Goal: Task Accomplishment & Management: Use online tool/utility

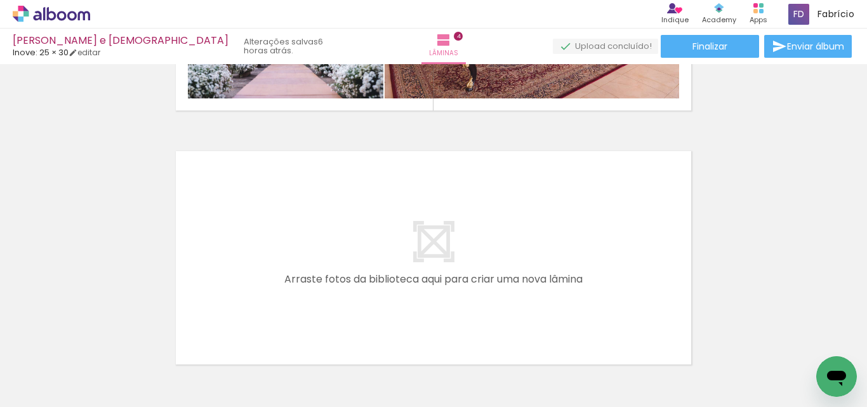
scroll to position [992, 0]
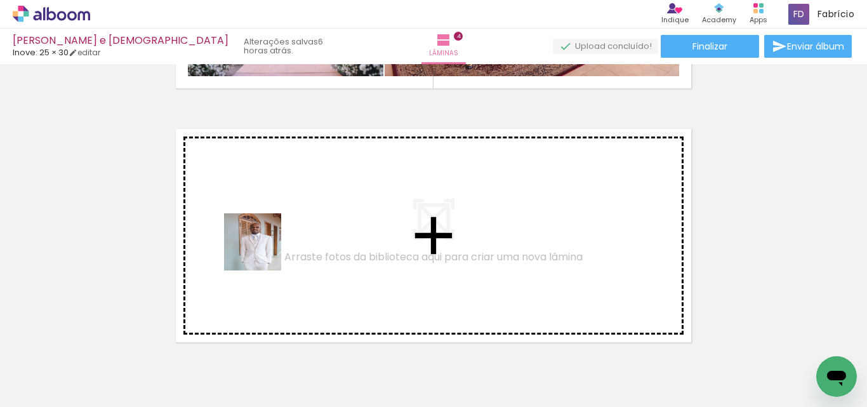
drag, startPoint x: 225, startPoint y: 340, endPoint x: 268, endPoint y: 230, distance: 117.2
click at [268, 230] on quentale-workspace at bounding box center [433, 203] width 867 height 407
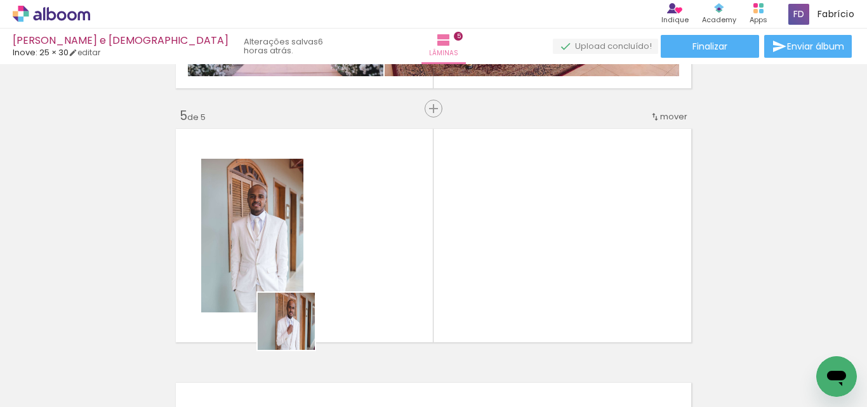
scroll to position [1032, 0]
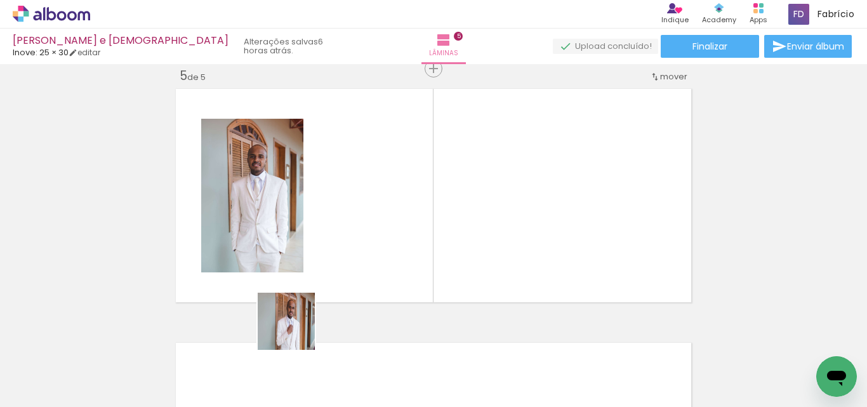
drag, startPoint x: 283, startPoint y: 366, endPoint x: 156, endPoint y: 348, distance: 128.3
click at [368, 222] on quentale-workspace at bounding box center [433, 203] width 867 height 407
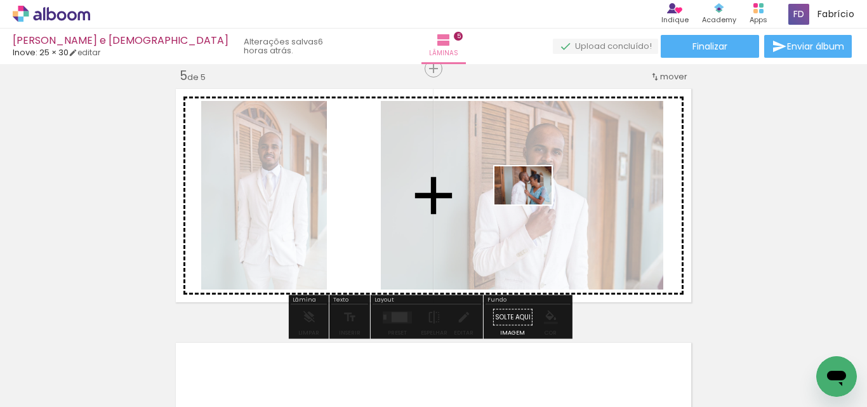
drag, startPoint x: 130, startPoint y: 373, endPoint x: 533, endPoint y: 203, distance: 437.3
click at [533, 203] on quentale-workspace at bounding box center [433, 203] width 867 height 407
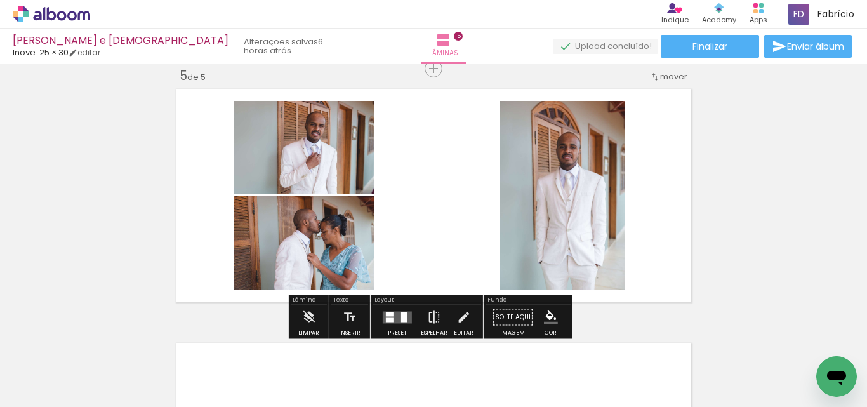
click at [387, 320] on div at bounding box center [390, 319] width 8 height 4
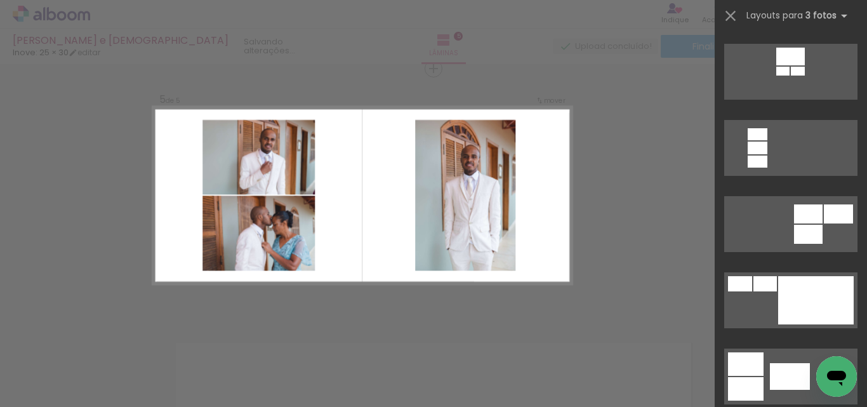
scroll to position [0, 0]
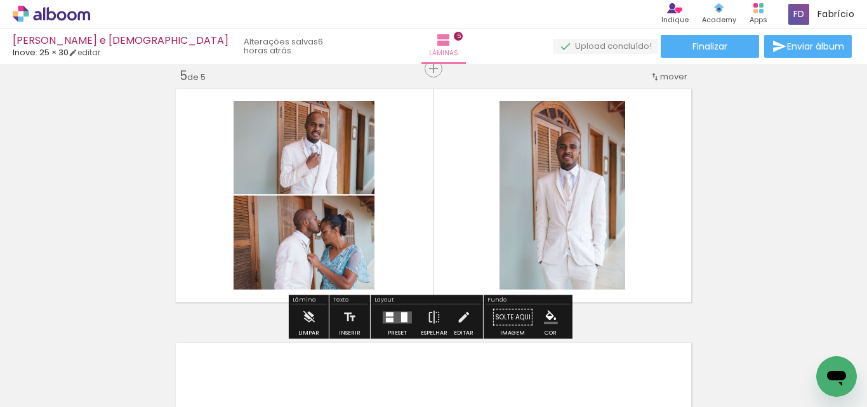
click at [387, 314] on div at bounding box center [390, 314] width 8 height 4
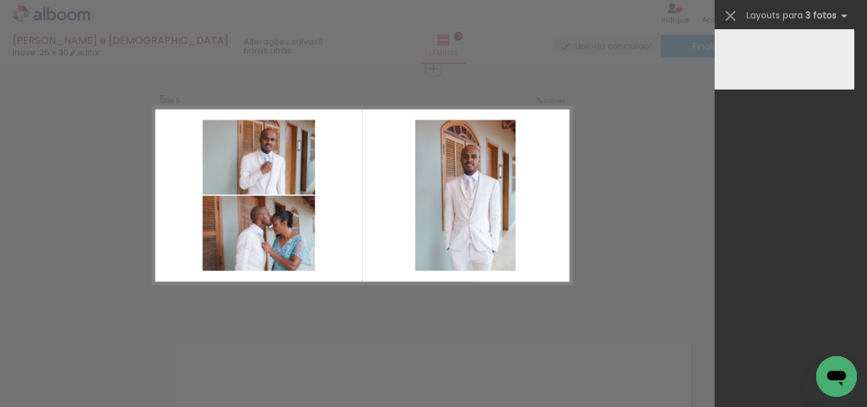
click at [415, 261] on quentale-photo at bounding box center [465, 195] width 100 height 151
click at [808, 61] on quentale-layouter at bounding box center [785, 59] width 140 height 60
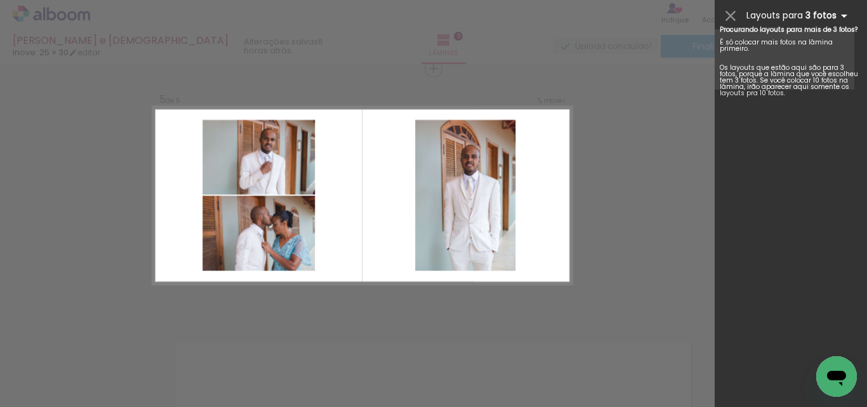
click at [841, 17] on iron-icon at bounding box center [844, 15] width 15 height 15
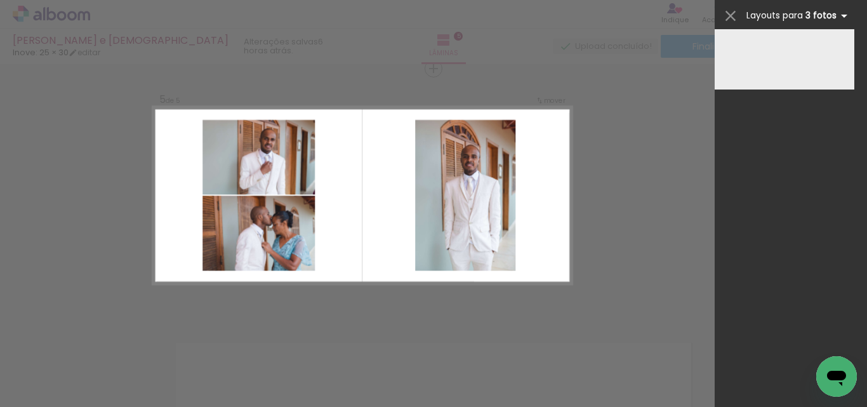
click at [841, 17] on iron-icon at bounding box center [844, 15] width 15 height 15
click at [732, 11] on iron-icon at bounding box center [731, 16] width 18 height 18
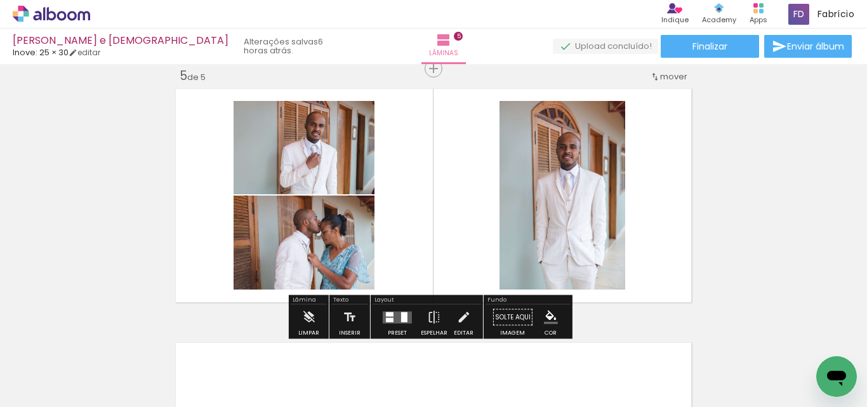
click at [396, 317] on quentale-layouter at bounding box center [397, 317] width 29 height 12
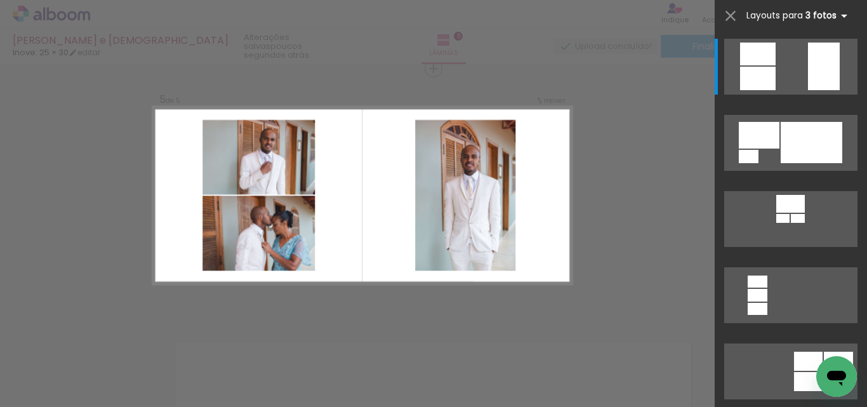
click at [841, 17] on iron-icon at bounding box center [844, 15] width 15 height 15
click at [842, 16] on iron-icon at bounding box center [844, 15] width 15 height 15
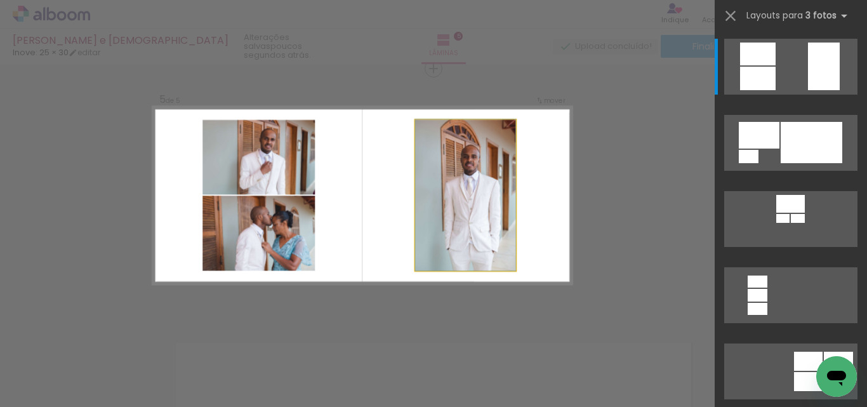
click at [486, 213] on quentale-photo at bounding box center [465, 195] width 100 height 151
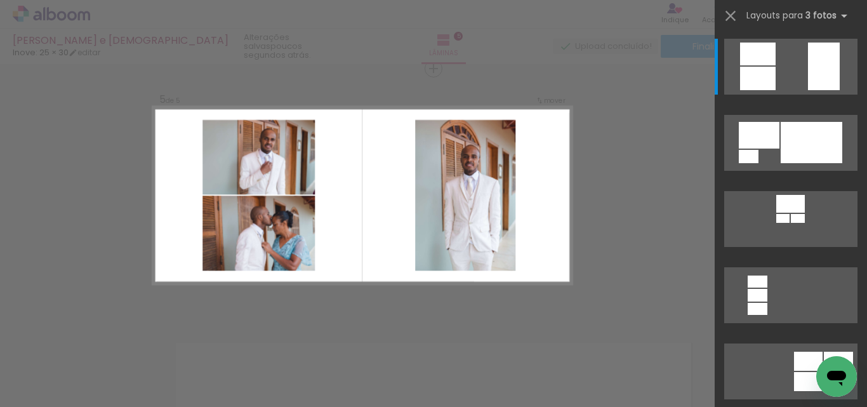
click at [484, 211] on quentale-photo at bounding box center [465, 195] width 100 height 151
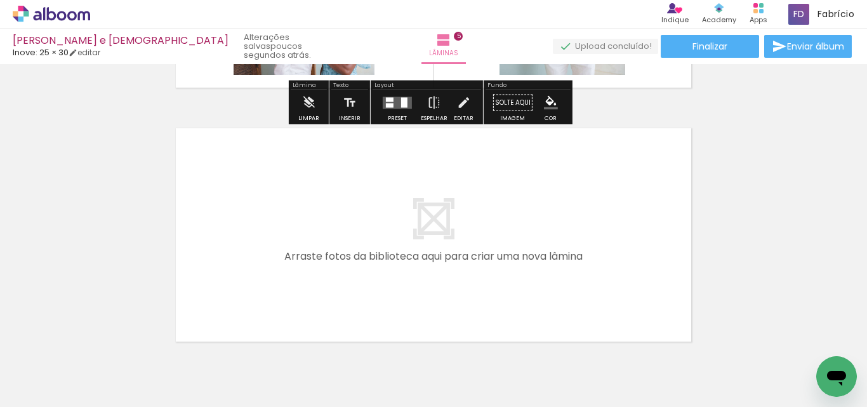
scroll to position [1246, 0]
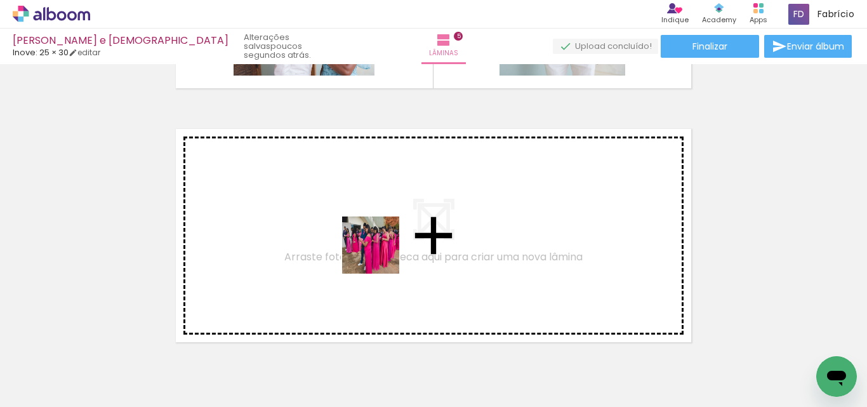
drag, startPoint x: 352, startPoint y: 374, endPoint x: 380, endPoint y: 255, distance: 122.7
click at [380, 255] on quentale-workspace at bounding box center [433, 203] width 867 height 407
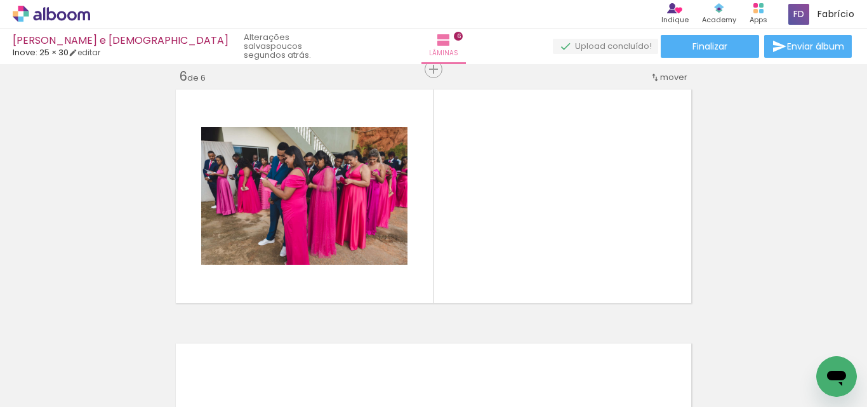
scroll to position [1286, 0]
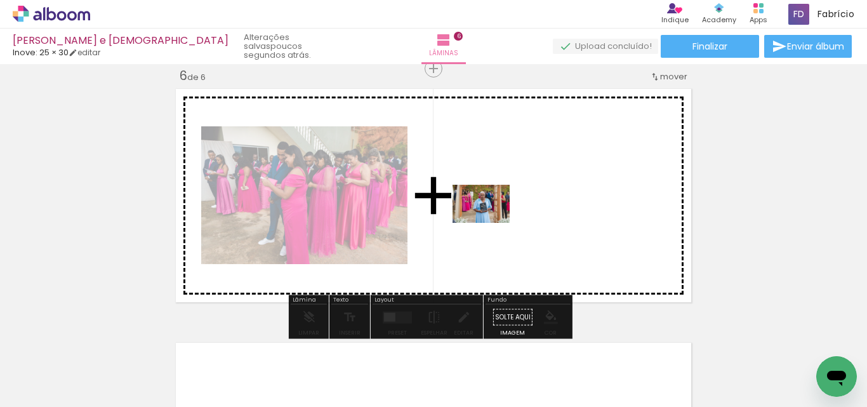
drag, startPoint x: 426, startPoint y: 363, endPoint x: 491, endPoint y: 223, distance: 154.5
click at [491, 223] on quentale-workspace at bounding box center [433, 203] width 867 height 407
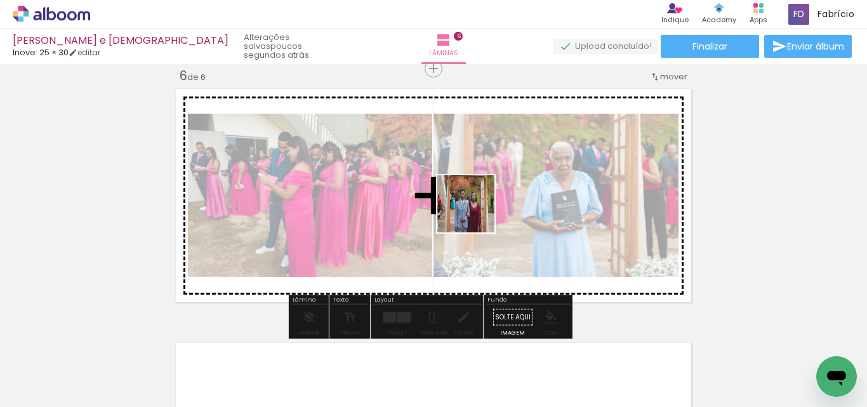
drag, startPoint x: 493, startPoint y: 372, endPoint x: 479, endPoint y: 185, distance: 187.2
click at [479, 185] on quentale-workspace at bounding box center [433, 203] width 867 height 407
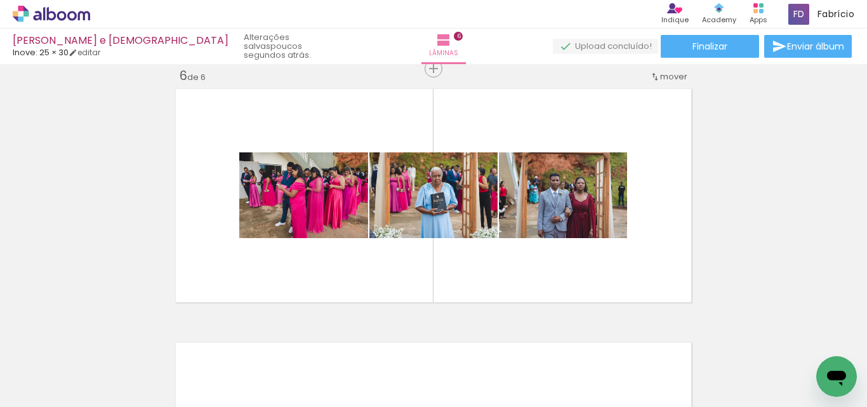
scroll to position [0, 5640]
drag, startPoint x: 175, startPoint y: 402, endPoint x: 36, endPoint y: 30, distance: 396.9
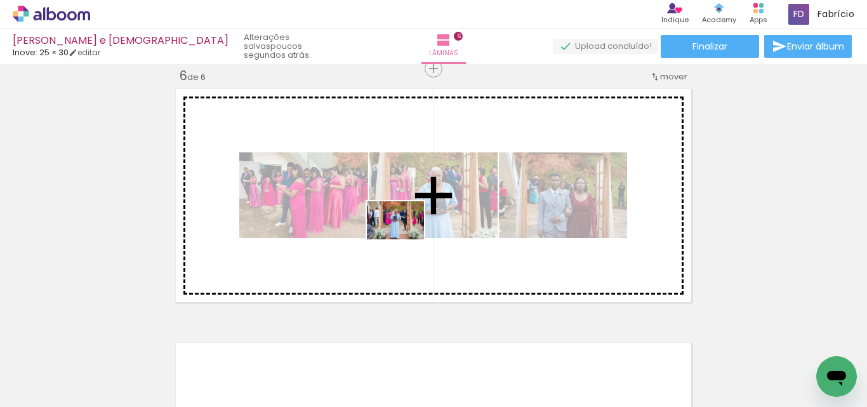
drag, startPoint x: 327, startPoint y: 365, endPoint x: 417, endPoint y: 220, distance: 170.5
click at [417, 221] on quentale-workspace at bounding box center [433, 203] width 867 height 407
click at [417, 220] on div at bounding box center [433, 195] width 129 height 86
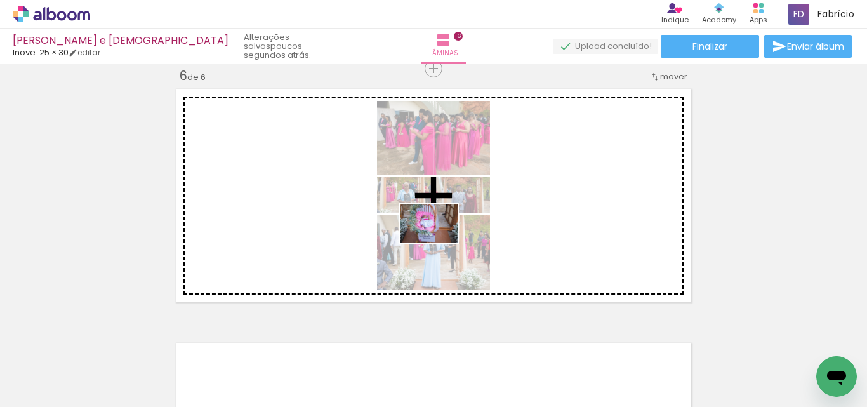
drag, startPoint x: 402, startPoint y: 378, endPoint x: 439, endPoint y: 243, distance: 140.6
click at [439, 243] on quentale-workspace at bounding box center [433, 203] width 867 height 407
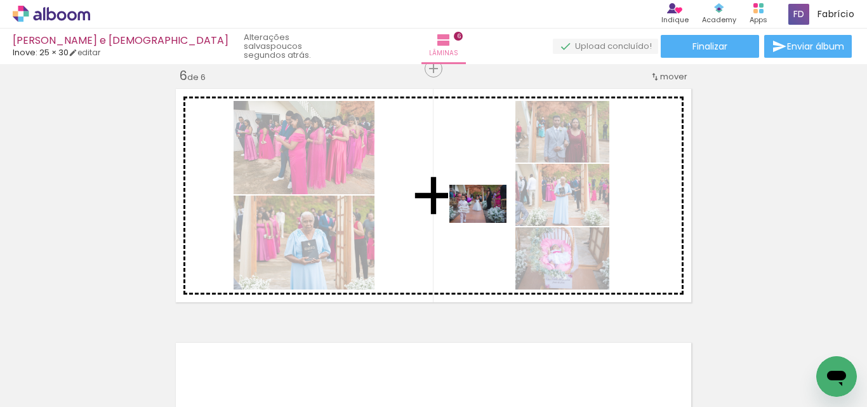
drag, startPoint x: 463, startPoint y: 363, endPoint x: 488, endPoint y: 222, distance: 143.0
click at [488, 222] on quentale-workspace at bounding box center [433, 203] width 867 height 407
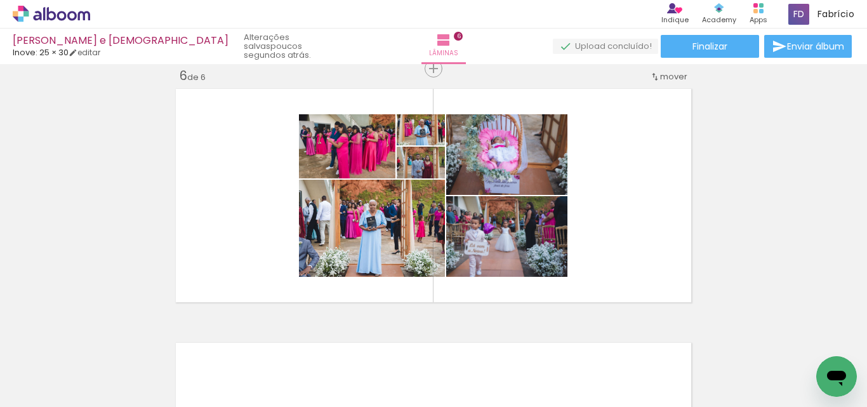
scroll to position [1350, 0]
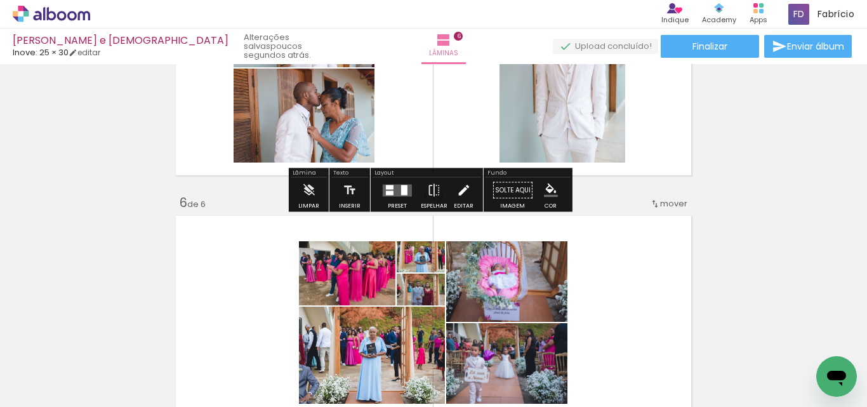
scroll to position [1096, 0]
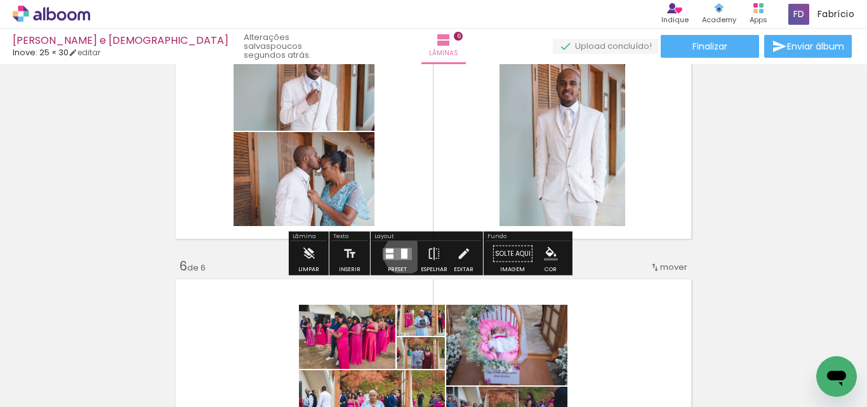
click at [401, 254] on div at bounding box center [404, 253] width 6 height 10
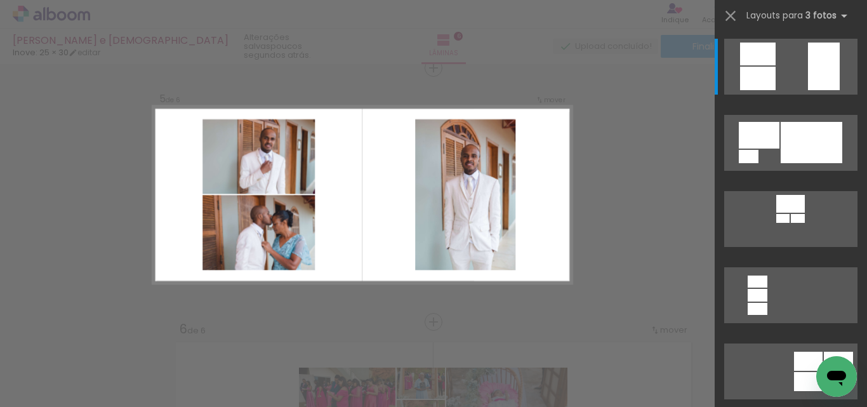
scroll to position [1032, 0]
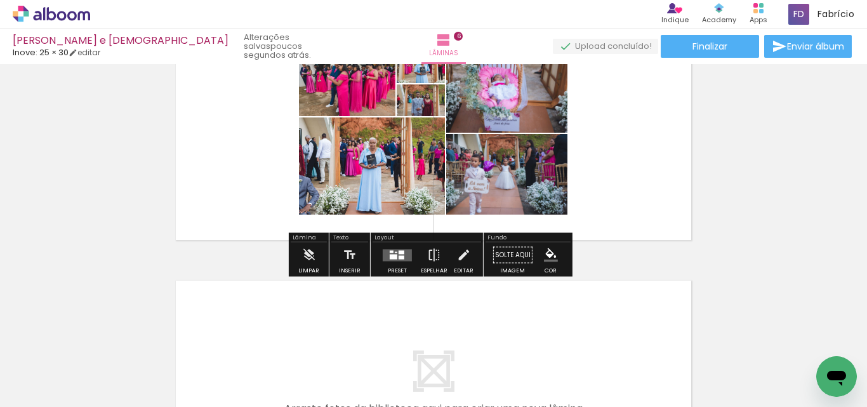
scroll to position [1350, 0]
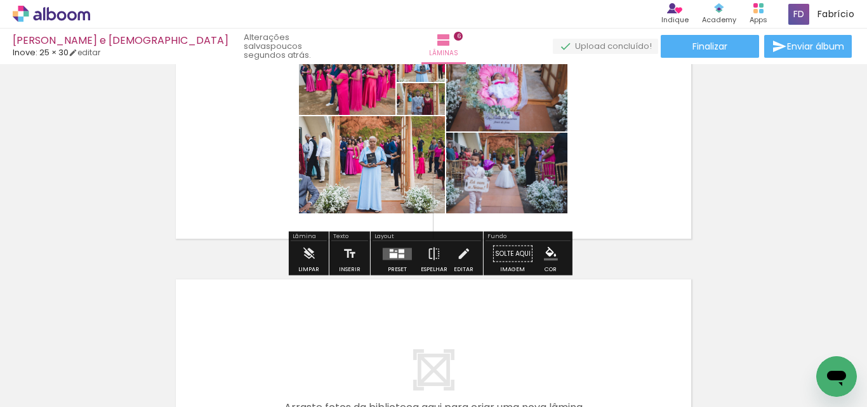
click at [397, 262] on div at bounding box center [397, 253] width 34 height 25
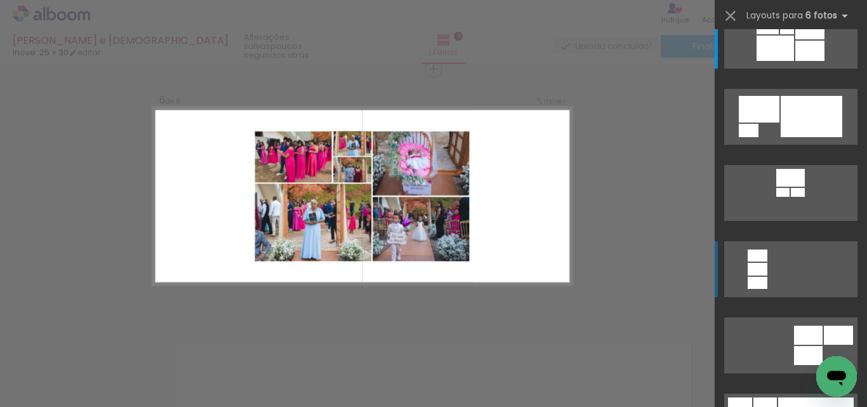
scroll to position [127, 0]
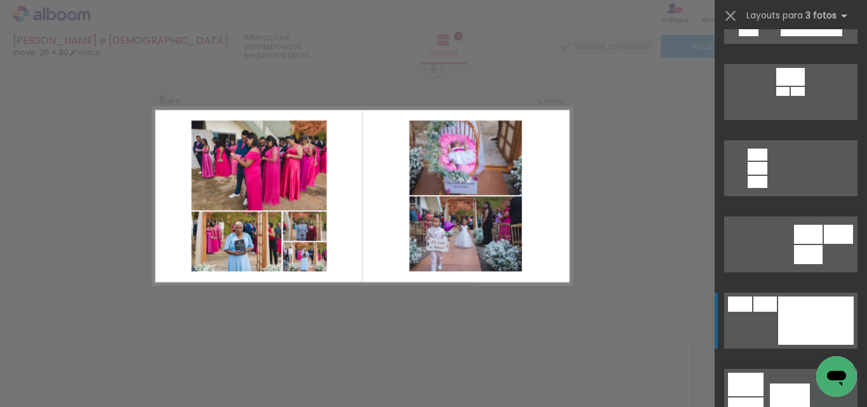
click at [795, 308] on div at bounding box center [816, 320] width 76 height 48
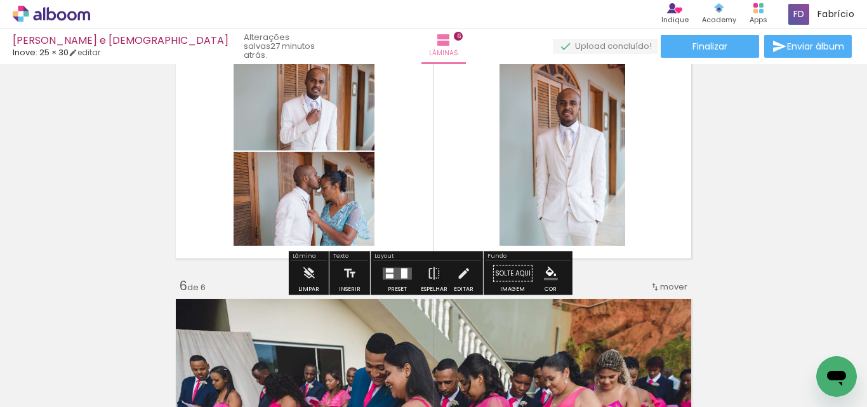
scroll to position [1079, 0]
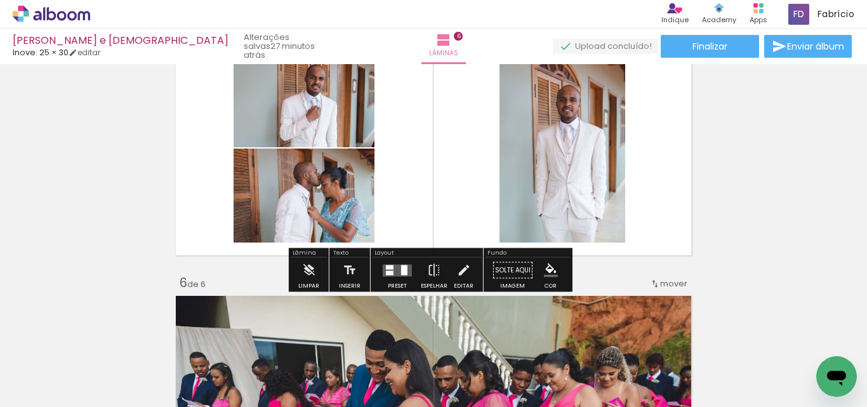
click at [402, 272] on div at bounding box center [404, 270] width 6 height 10
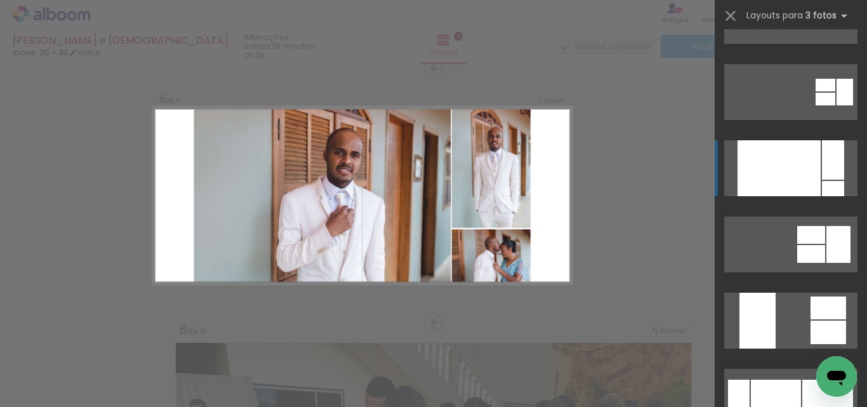
scroll to position [190, 0]
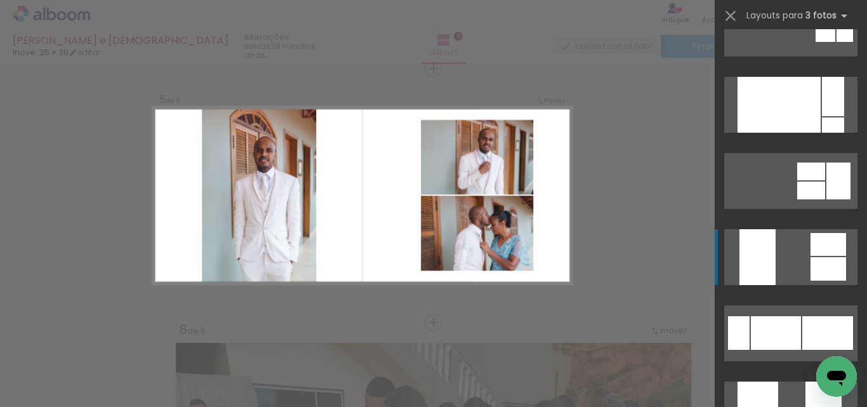
click at [825, 244] on div at bounding box center [829, 244] width 36 height 23
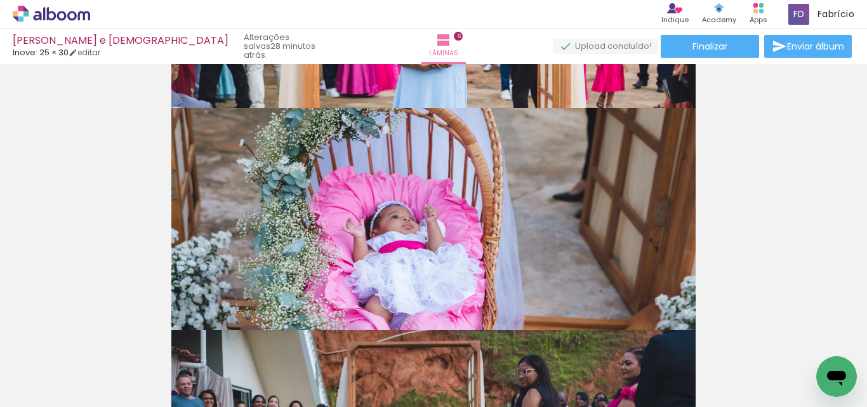
scroll to position [2297, 0]
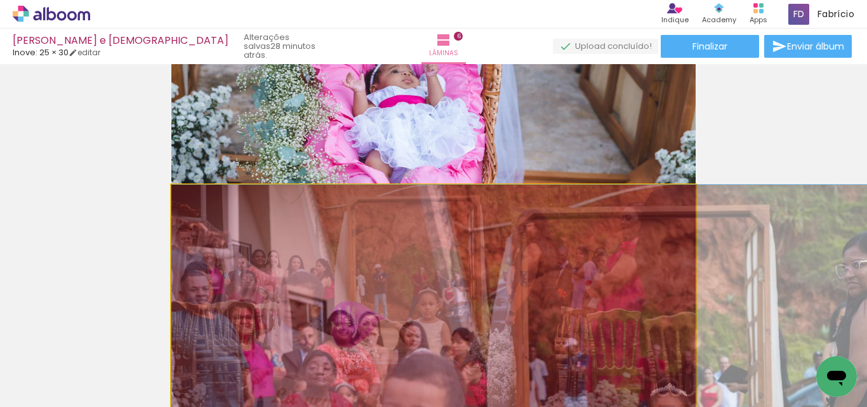
drag, startPoint x: 426, startPoint y: 242, endPoint x: 399, endPoint y: 368, distance: 129.1
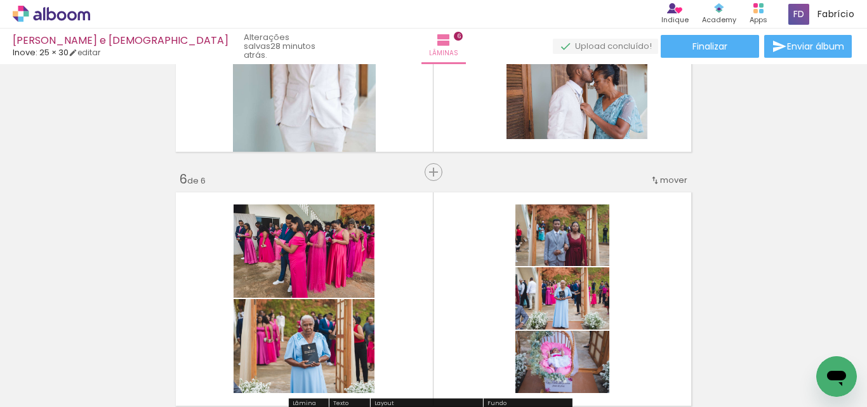
scroll to position [1310, 0]
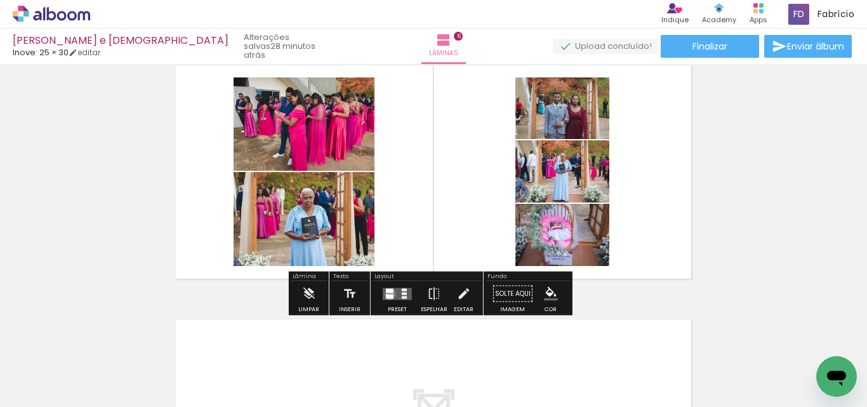
click at [387, 294] on div at bounding box center [390, 296] width 8 height 4
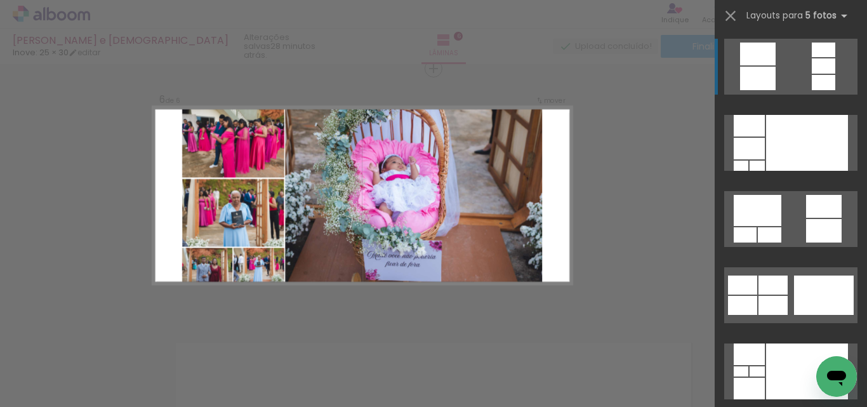
scroll to position [1286, 0]
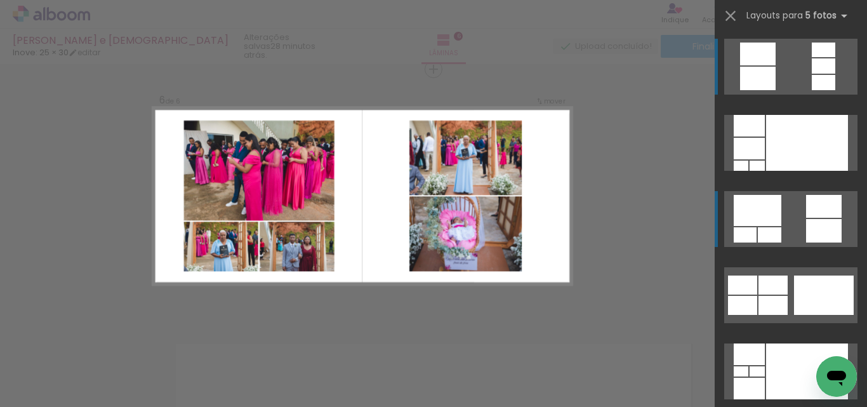
click at [820, 204] on div at bounding box center [824, 206] width 36 height 23
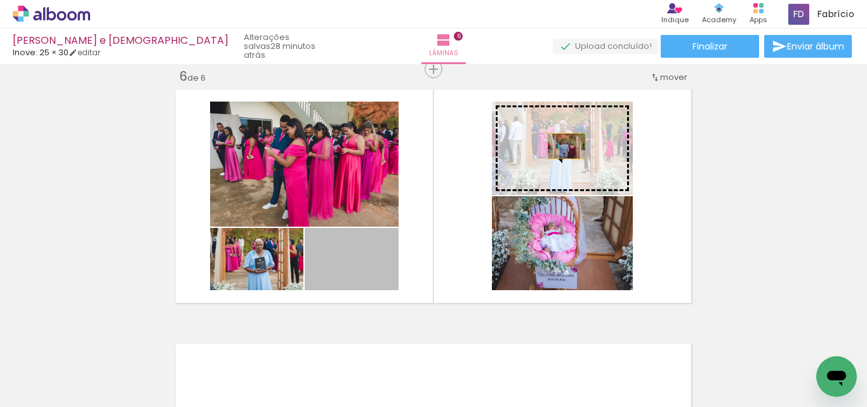
drag, startPoint x: 363, startPoint y: 273, endPoint x: 562, endPoint y: 146, distance: 236.3
click at [0, 0] on slot at bounding box center [0, 0] width 0 height 0
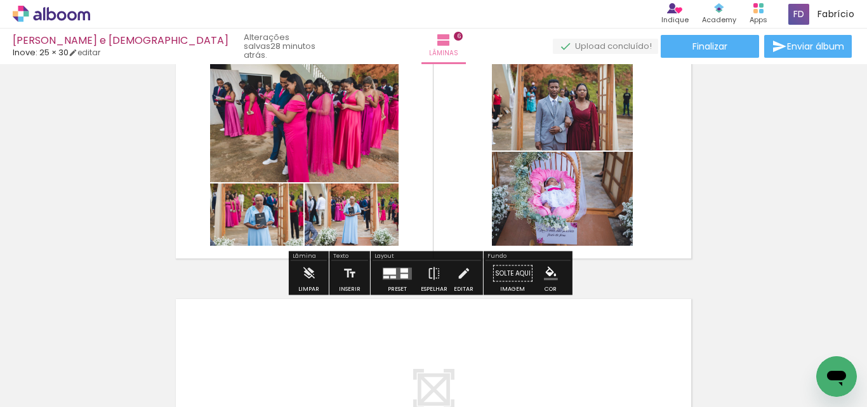
scroll to position [1349, 0]
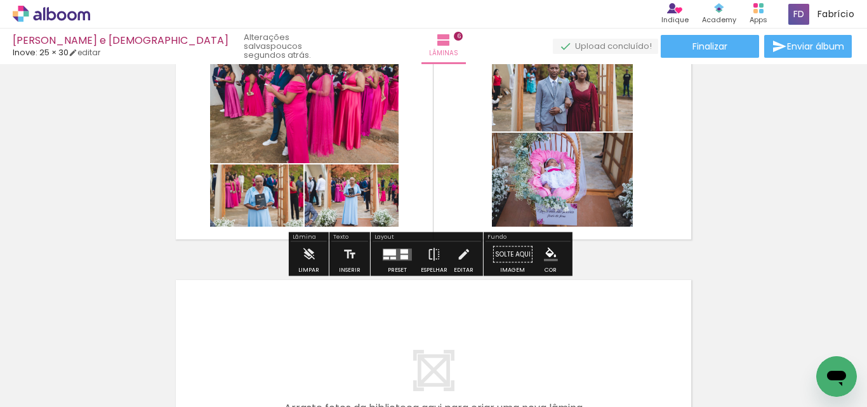
click at [393, 257] on div at bounding box center [393, 257] width 6 height 3
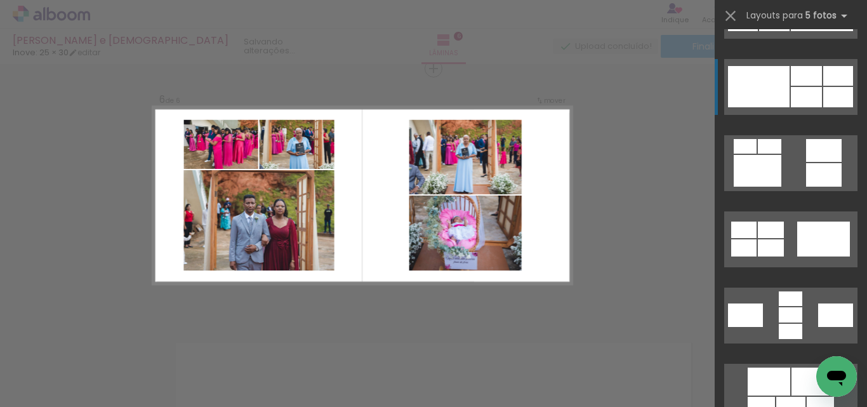
scroll to position [597, 0]
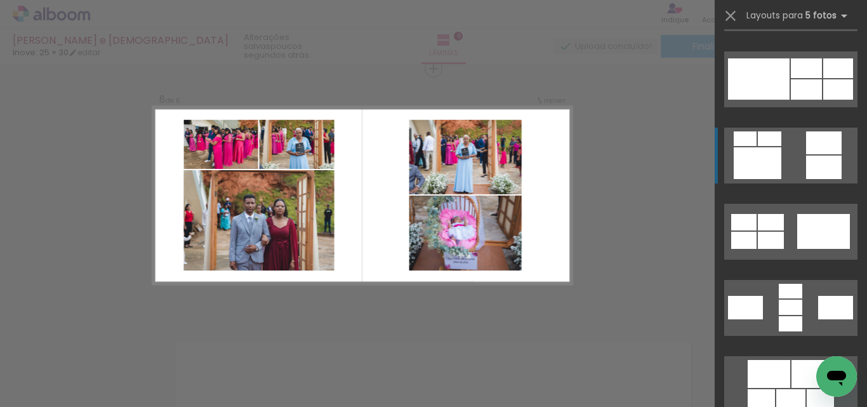
click at [826, 165] on div at bounding box center [824, 167] width 36 height 23
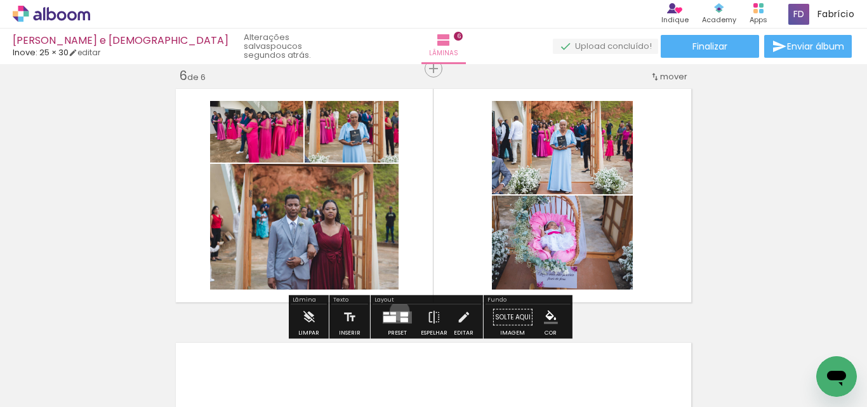
click at [397, 310] on div at bounding box center [397, 317] width 34 height 25
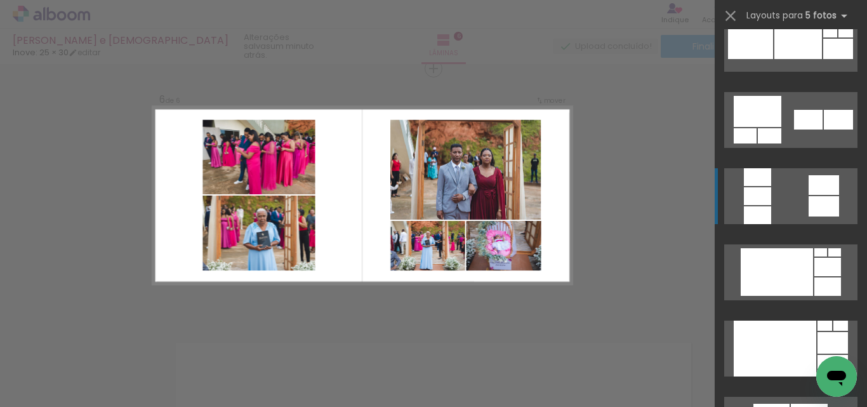
scroll to position [4622, 0]
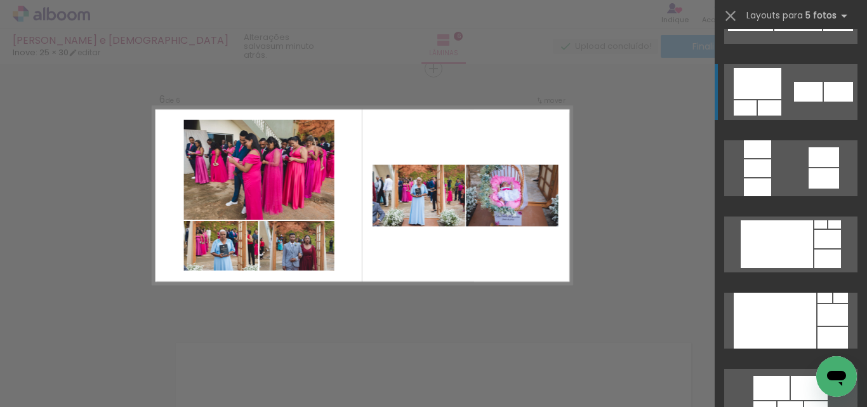
click at [824, 98] on div at bounding box center [838, 92] width 29 height 20
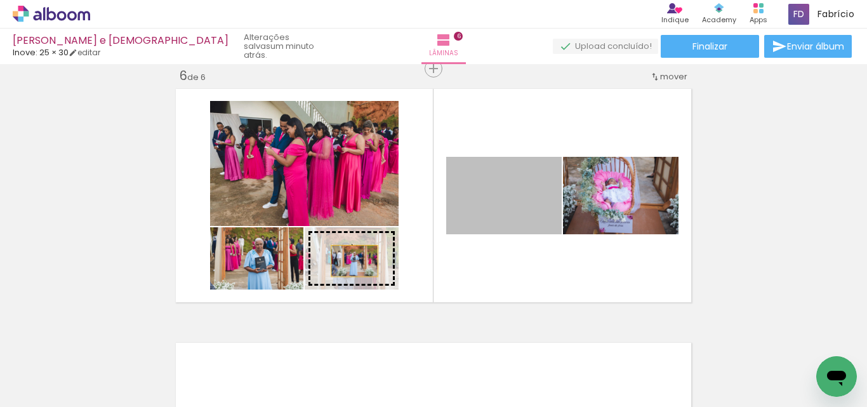
drag, startPoint x: 439, startPoint y: 239, endPoint x: 331, endPoint y: 259, distance: 109.1
click at [0, 0] on slot at bounding box center [0, 0] width 0 height 0
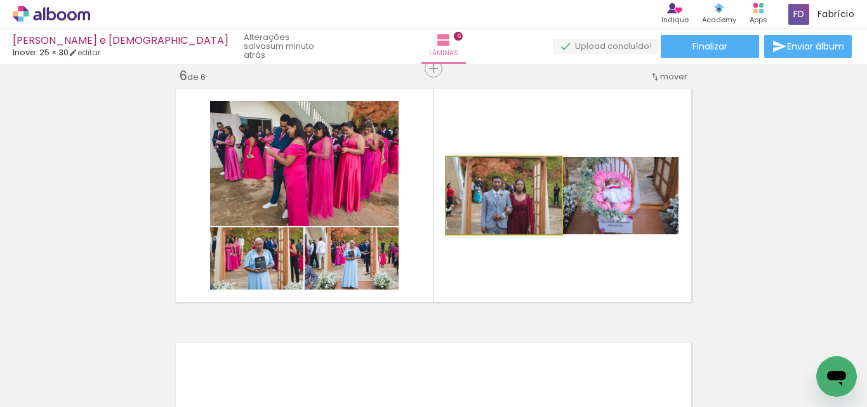
click at [514, 199] on quentale-photo at bounding box center [504, 195] width 116 height 77
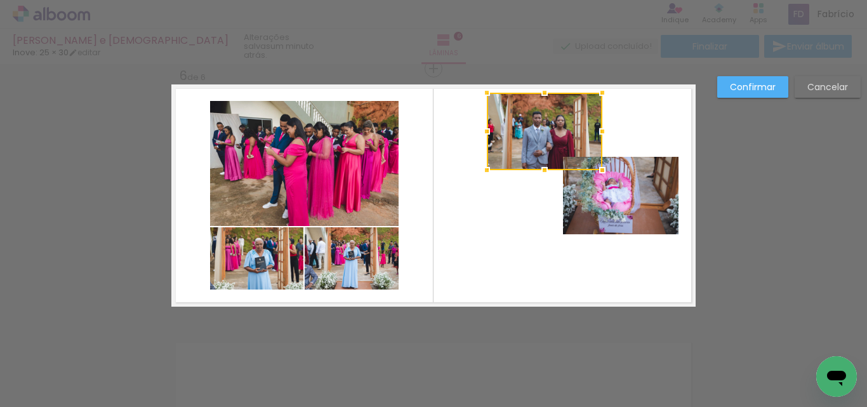
drag, startPoint x: 524, startPoint y: 213, endPoint x: 565, endPoint y: 148, distance: 77.3
click at [565, 148] on div at bounding box center [545, 131] width 116 height 77
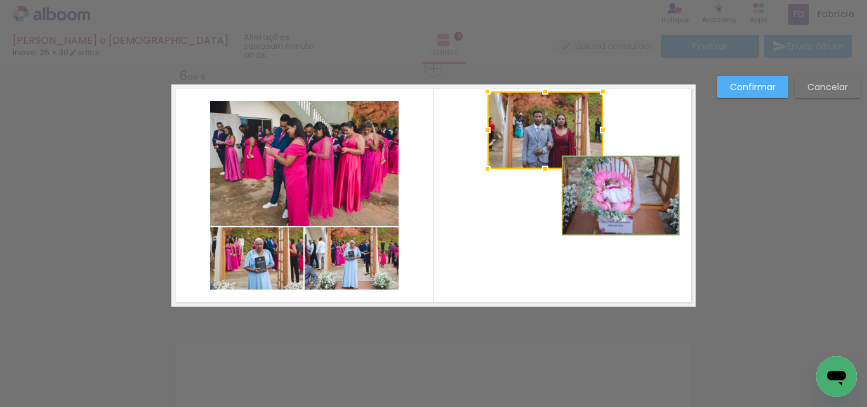
click at [629, 203] on quentale-photo at bounding box center [621, 195] width 116 height 77
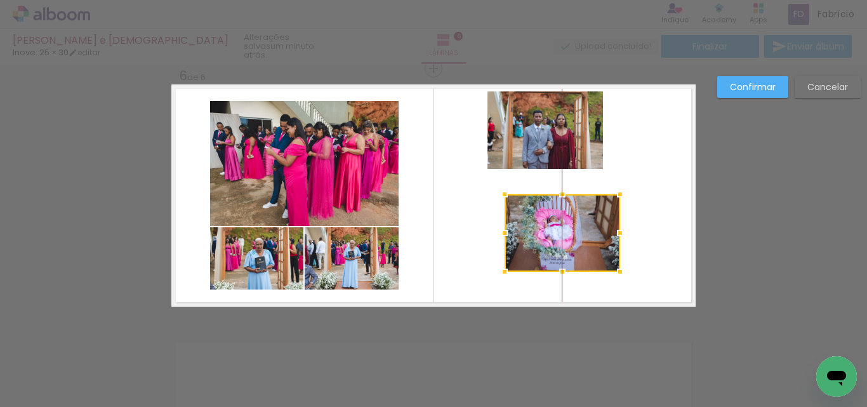
drag, startPoint x: 638, startPoint y: 194, endPoint x: 571, endPoint y: 231, distance: 76.5
click at [571, 231] on div at bounding box center [563, 232] width 116 height 77
click at [539, 128] on quentale-photo at bounding box center [546, 129] width 116 height 77
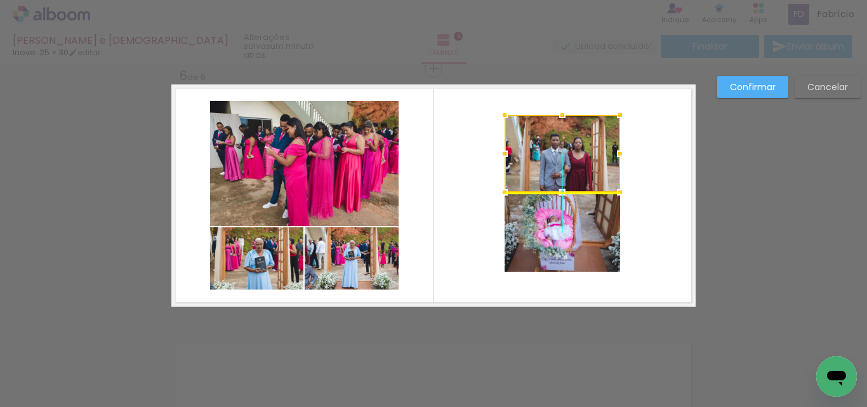
drag, startPoint x: 543, startPoint y: 132, endPoint x: 554, endPoint y: 152, distance: 22.4
click at [554, 152] on div at bounding box center [563, 153] width 116 height 77
click at [646, 164] on quentale-layouter at bounding box center [433, 195] width 524 height 222
click at [582, 164] on quentale-photo at bounding box center [563, 153] width 116 height 77
click at [583, 229] on quentale-photo at bounding box center [563, 232] width 116 height 77
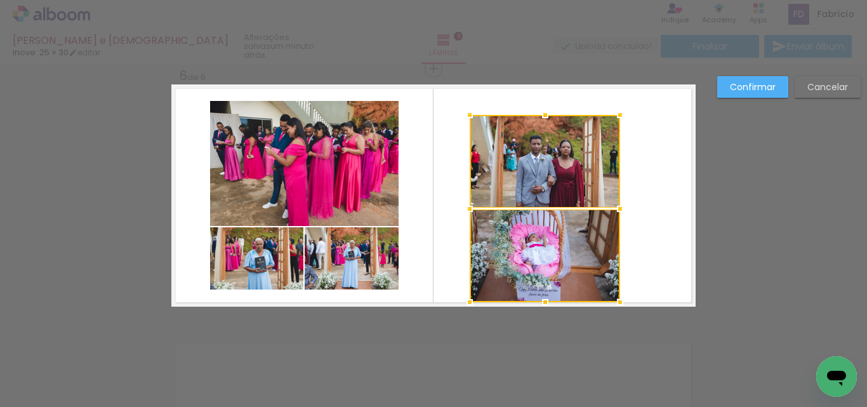
drag, startPoint x: 501, startPoint y: 275, endPoint x: 469, endPoint y: 303, distance: 42.7
click at [469, 303] on div at bounding box center [469, 301] width 25 height 25
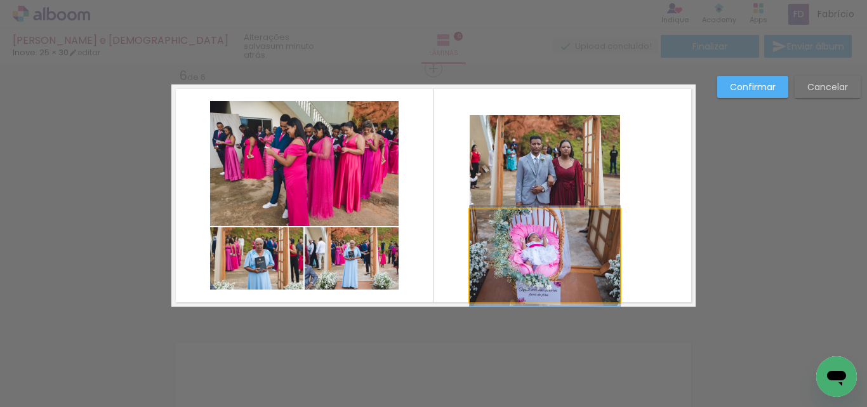
click at [550, 255] on quentale-photo at bounding box center [545, 256] width 150 height 93
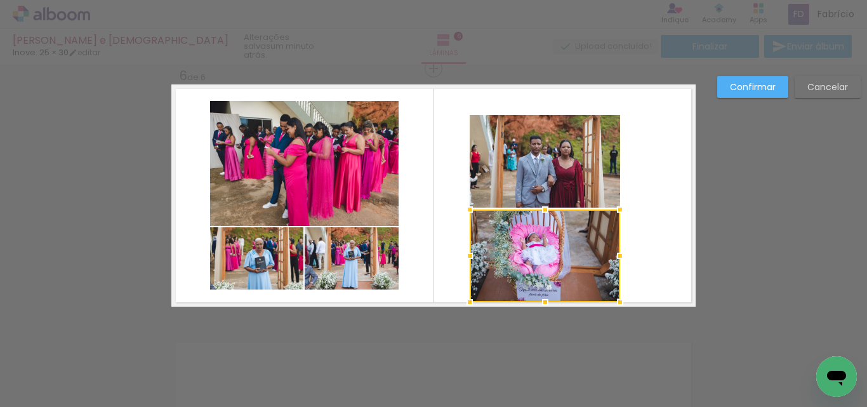
click at [567, 163] on quentale-photo at bounding box center [545, 161] width 150 height 93
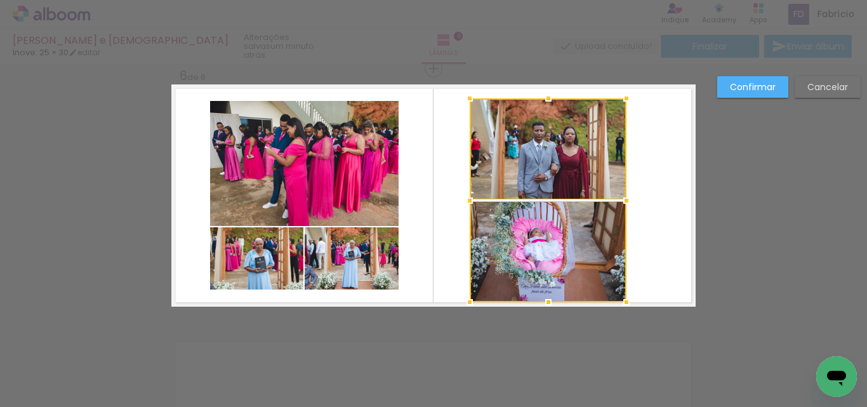
drag, startPoint x: 614, startPoint y: 117, endPoint x: 620, endPoint y: 104, distance: 14.8
click at [620, 104] on div at bounding box center [626, 98] width 25 height 25
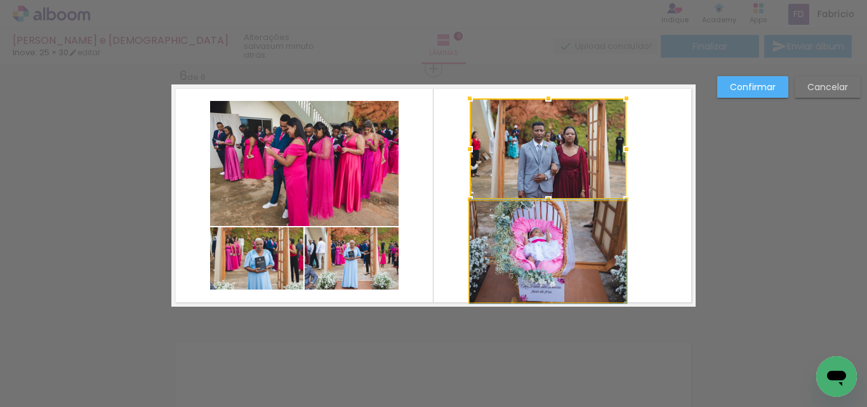
click at [565, 246] on quentale-photo at bounding box center [548, 251] width 157 height 101
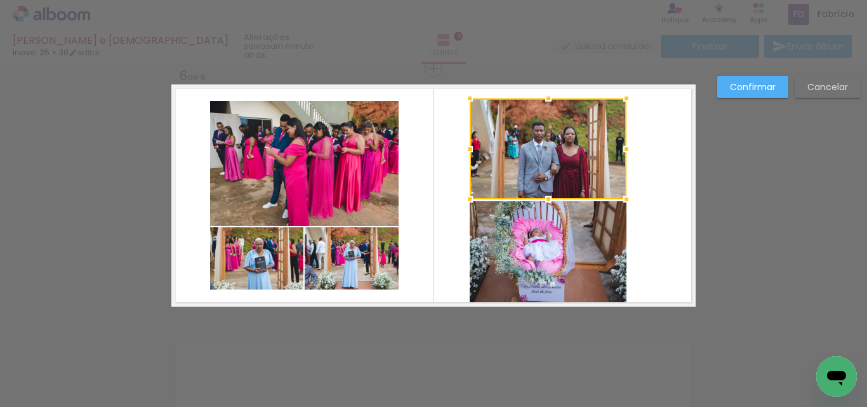
click at [565, 238] on quentale-photo at bounding box center [548, 251] width 157 height 101
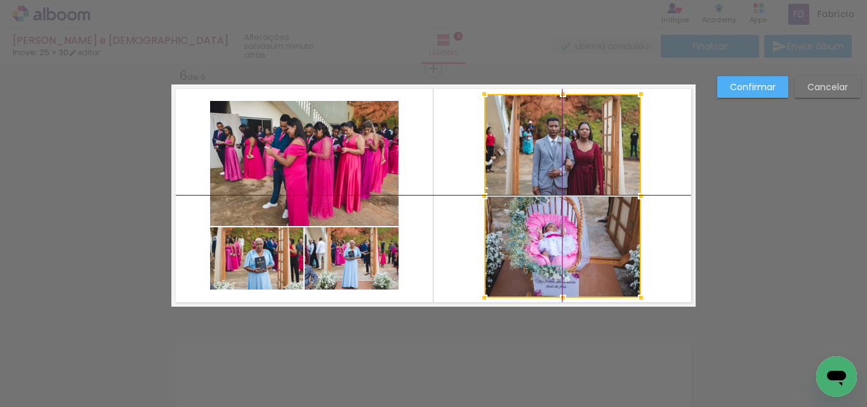
drag, startPoint x: 571, startPoint y: 171, endPoint x: 583, endPoint y: 168, distance: 13.3
click at [583, 168] on div at bounding box center [562, 196] width 157 height 204
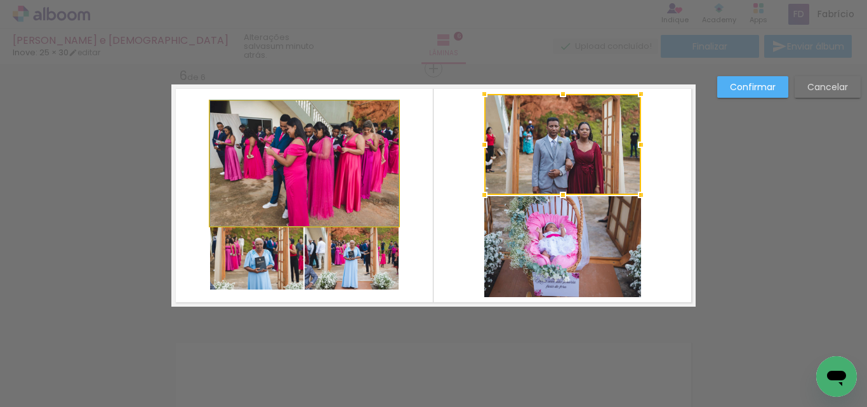
click at [343, 191] on quentale-photo at bounding box center [304, 163] width 189 height 125
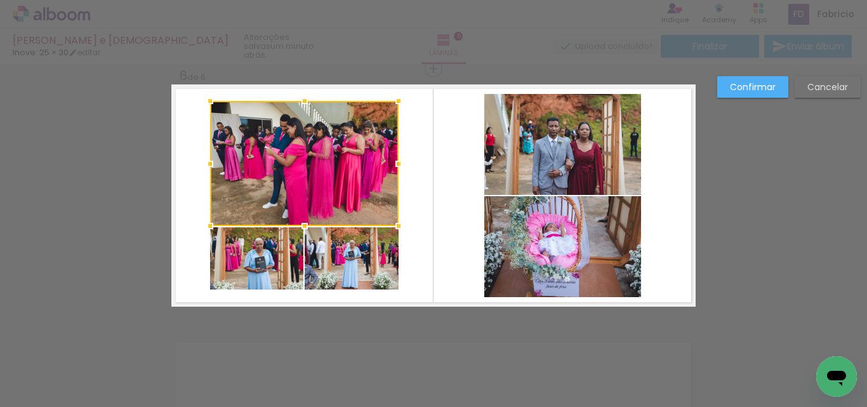
click at [256, 268] on quentale-photo at bounding box center [256, 258] width 93 height 62
click at [331, 251] on div at bounding box center [304, 195] width 189 height 189
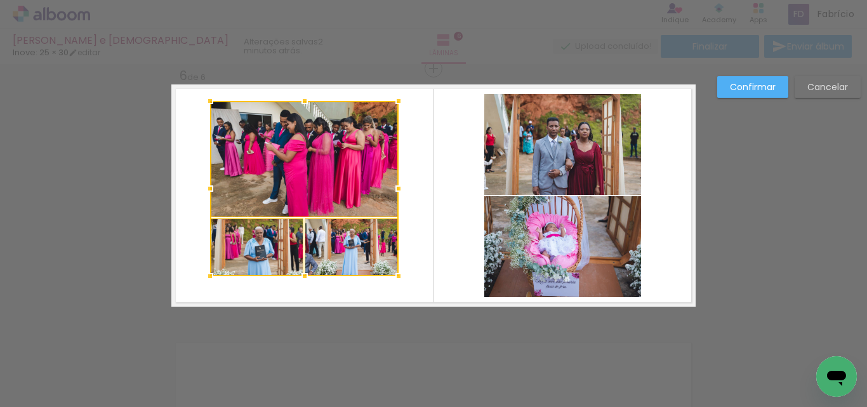
drag, startPoint x: 301, startPoint y: 290, endPoint x: 301, endPoint y: 276, distance: 14.6
click at [301, 276] on div at bounding box center [304, 275] width 25 height 25
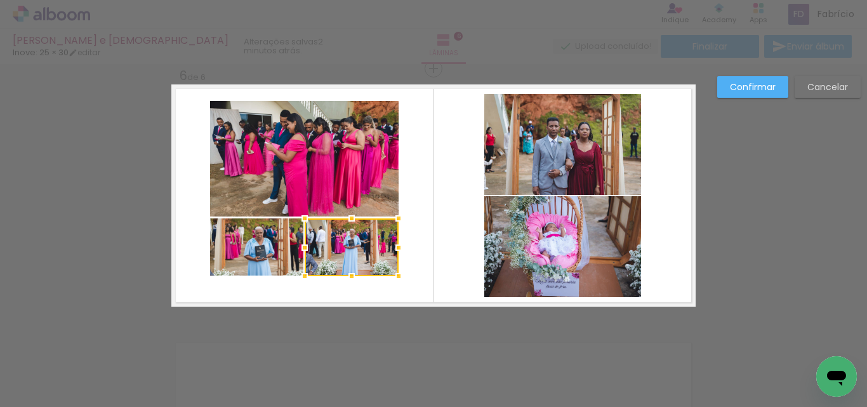
click at [273, 255] on quentale-photo at bounding box center [256, 246] width 93 height 57
click at [327, 246] on quentale-photo at bounding box center [352, 247] width 94 height 58
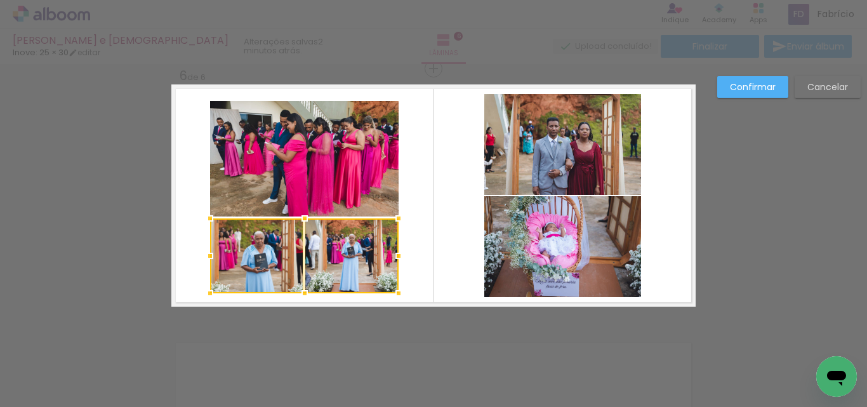
drag, startPoint x: 300, startPoint y: 279, endPoint x: 298, endPoint y: 296, distance: 17.3
click at [298, 296] on div at bounding box center [304, 293] width 25 height 25
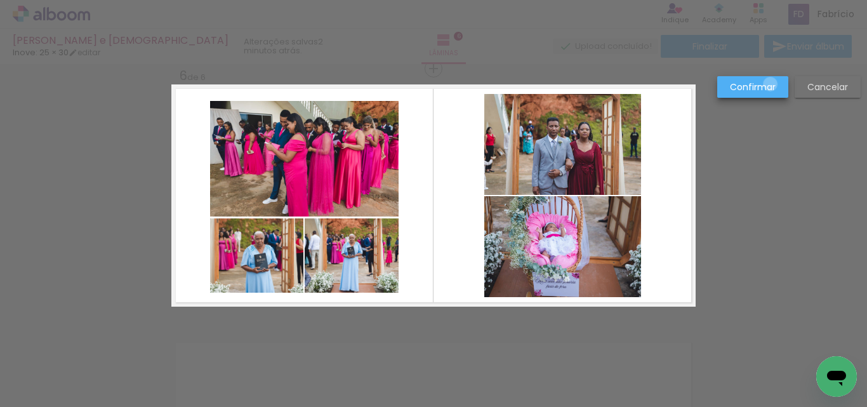
click at [0, 0] on slot "Confirmar" at bounding box center [0, 0] width 0 height 0
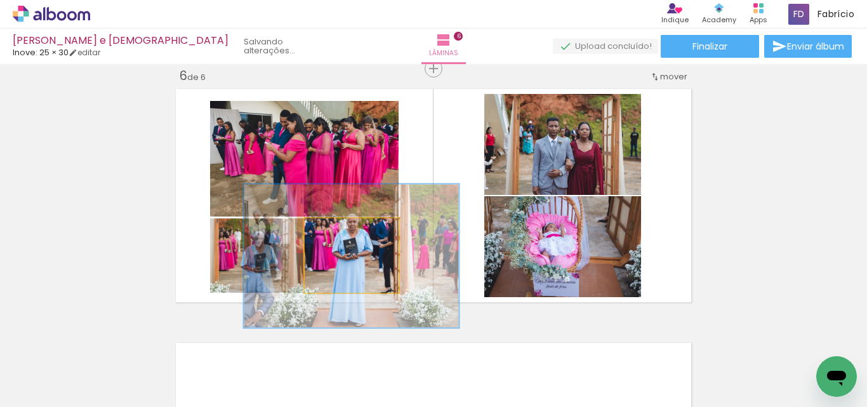
click at [375, 232] on div at bounding box center [359, 232] width 49 height 20
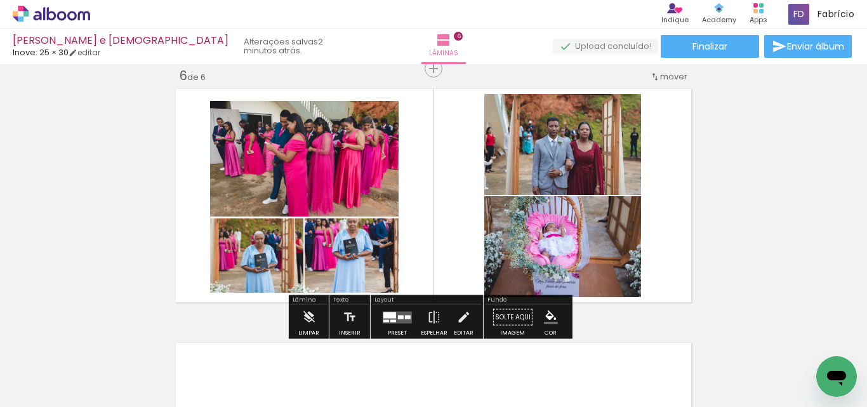
click at [378, 265] on quentale-photo at bounding box center [352, 255] width 94 height 75
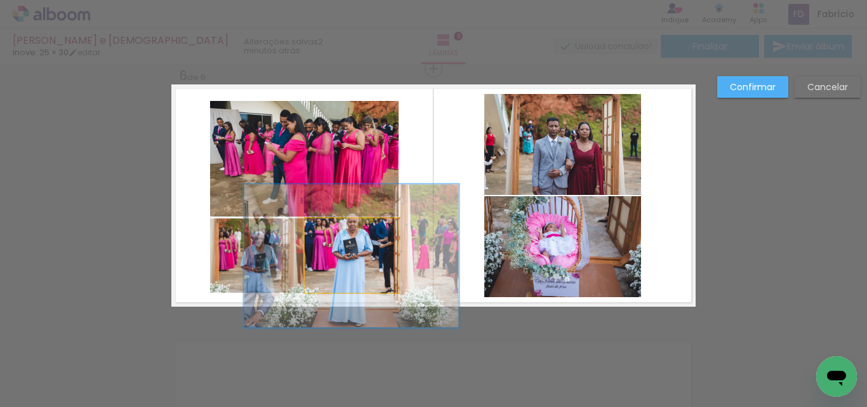
click at [375, 251] on quentale-photo at bounding box center [352, 255] width 94 height 75
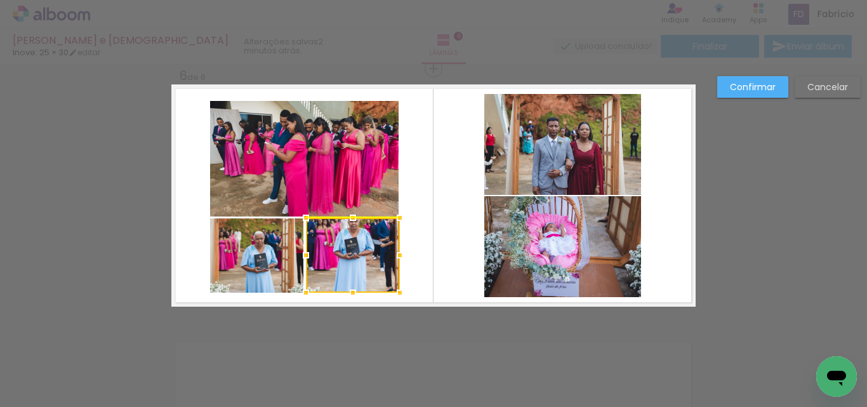
click at [349, 258] on div at bounding box center [353, 255] width 94 height 75
click at [424, 170] on quentale-layouter at bounding box center [433, 195] width 524 height 222
click at [366, 251] on quentale-photo at bounding box center [353, 255] width 94 height 75
click at [364, 252] on div at bounding box center [352, 255] width 94 height 75
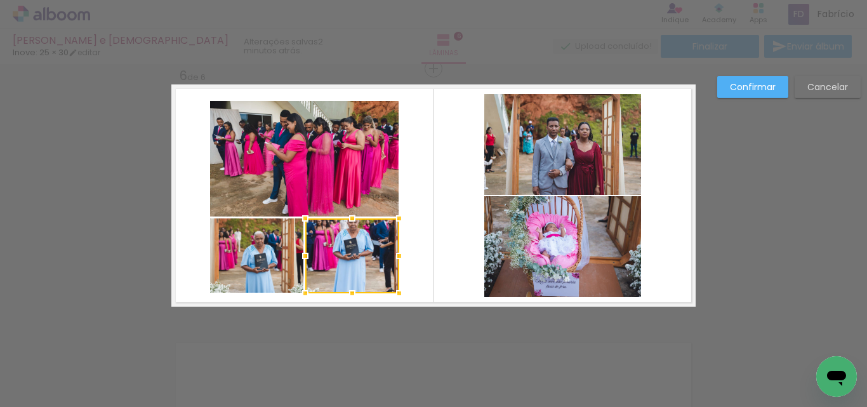
click at [429, 182] on quentale-layouter at bounding box center [433, 195] width 524 height 222
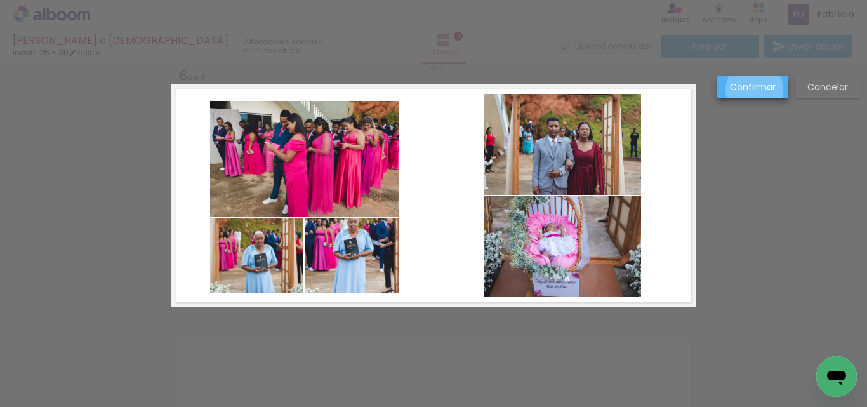
click at [0, 0] on slot "Confirmar" at bounding box center [0, 0] width 0 height 0
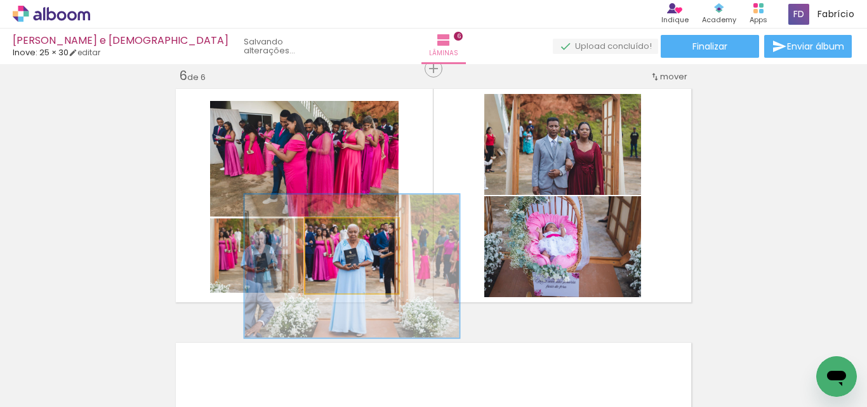
drag, startPoint x: 368, startPoint y: 254, endPoint x: 368, endPoint y: 264, distance: 10.2
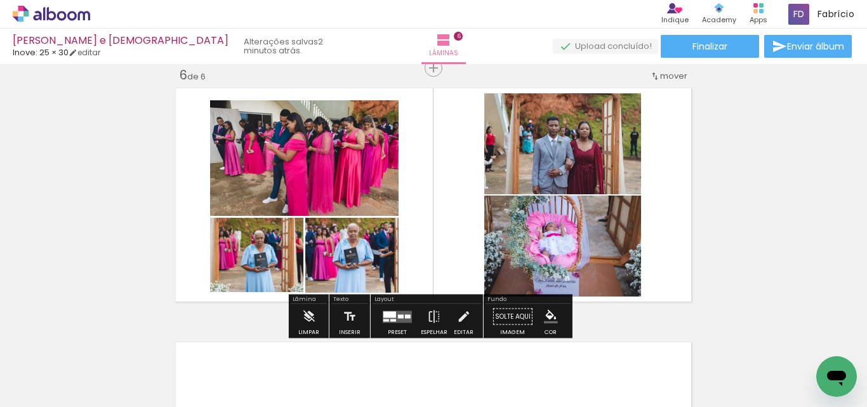
scroll to position [1286, 0]
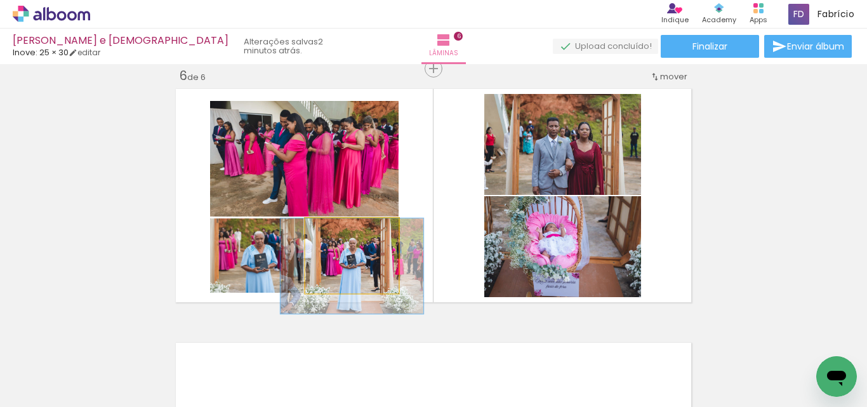
drag, startPoint x: 373, startPoint y: 234, endPoint x: 342, endPoint y: 238, distance: 31.3
type paper-slider "127"
click at [342, 238] on div at bounding box center [348, 232] width 20 height 20
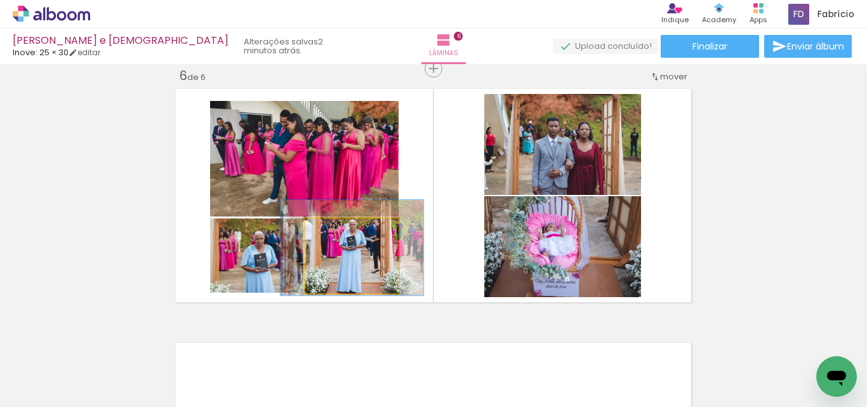
drag, startPoint x: 366, startPoint y: 274, endPoint x: 366, endPoint y: 256, distance: 18.4
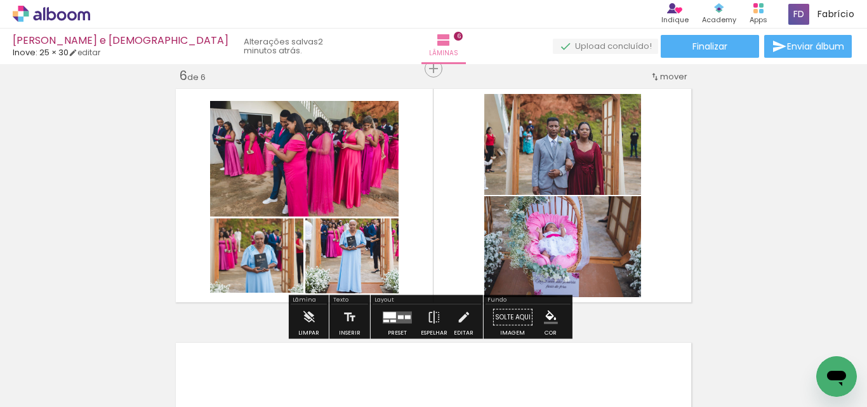
click at [434, 251] on quentale-layouter at bounding box center [433, 195] width 524 height 222
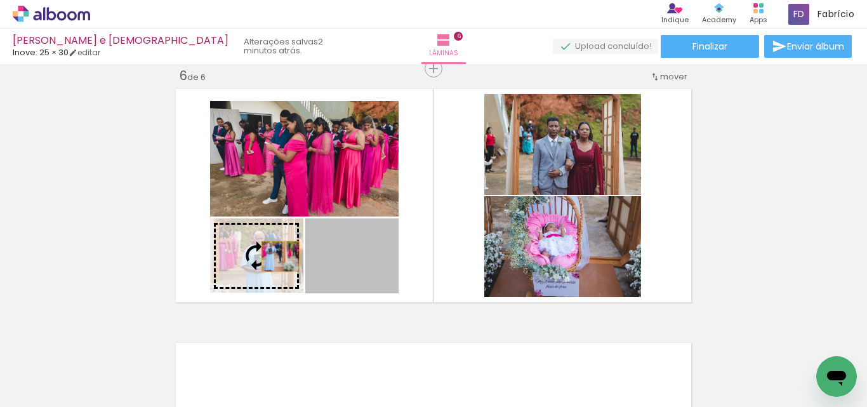
drag, startPoint x: 366, startPoint y: 256, endPoint x: 284, endPoint y: 258, distance: 81.3
click at [0, 0] on slot at bounding box center [0, 0] width 0 height 0
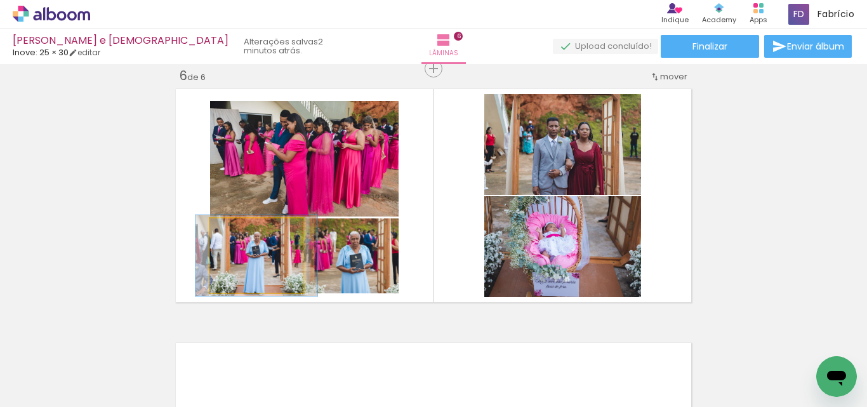
click at [241, 231] on div at bounding box center [243, 231] width 11 height 11
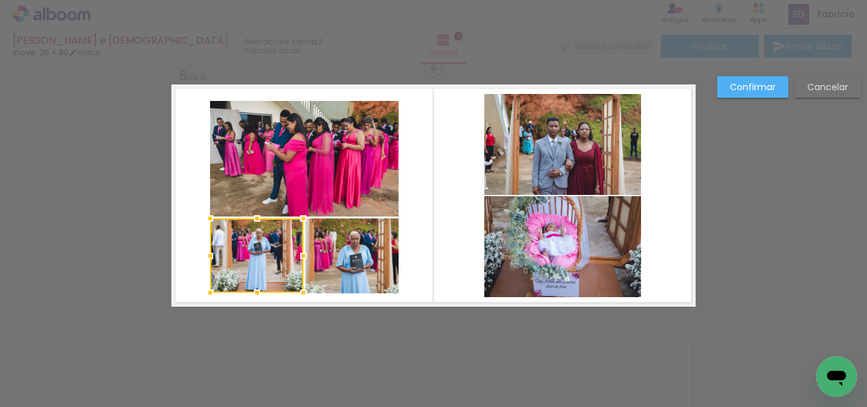
click at [333, 236] on quentale-photo at bounding box center [352, 255] width 94 height 75
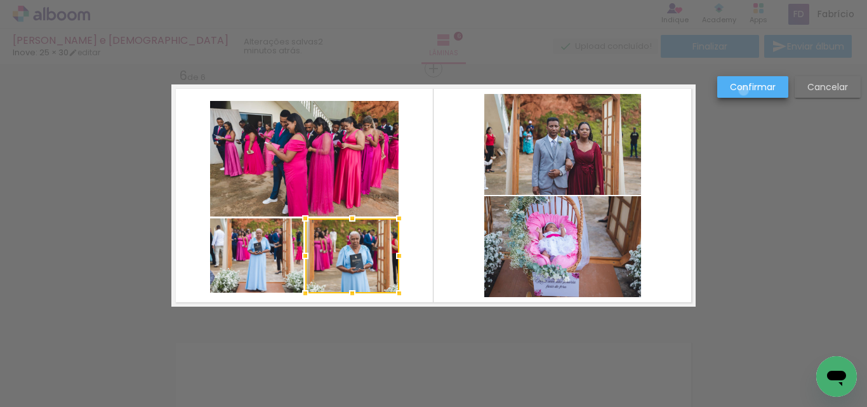
click at [0, 0] on slot "Confirmar" at bounding box center [0, 0] width 0 height 0
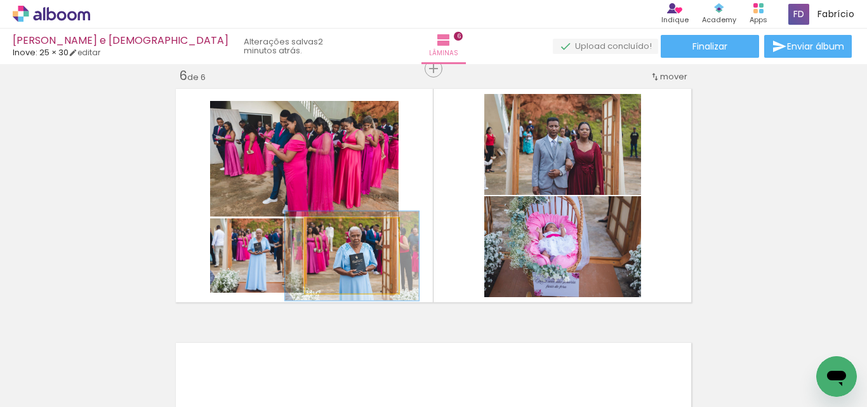
drag, startPoint x: 332, startPoint y: 231, endPoint x: 340, endPoint y: 232, distance: 8.3
type paper-slider "119"
click at [340, 232] on div at bounding box center [342, 231] width 11 height 11
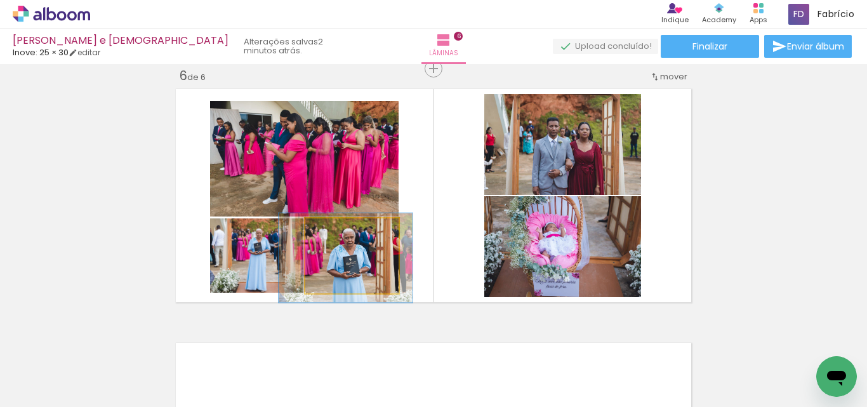
drag, startPoint x: 380, startPoint y: 270, endPoint x: 374, endPoint y: 272, distance: 6.6
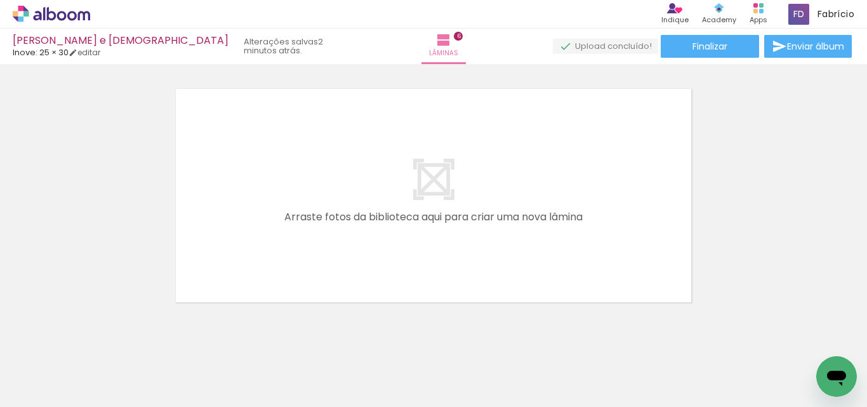
scroll to position [0, 289]
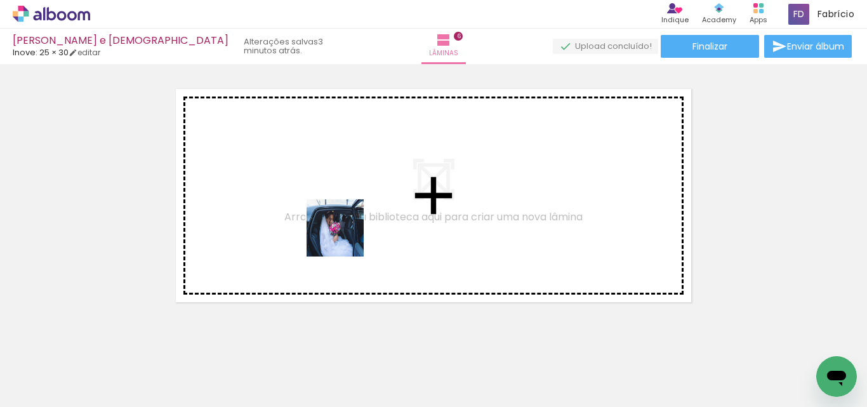
drag, startPoint x: 345, startPoint y: 369, endPoint x: 345, endPoint y: 234, distance: 135.9
click at [345, 234] on quentale-workspace at bounding box center [433, 203] width 867 height 407
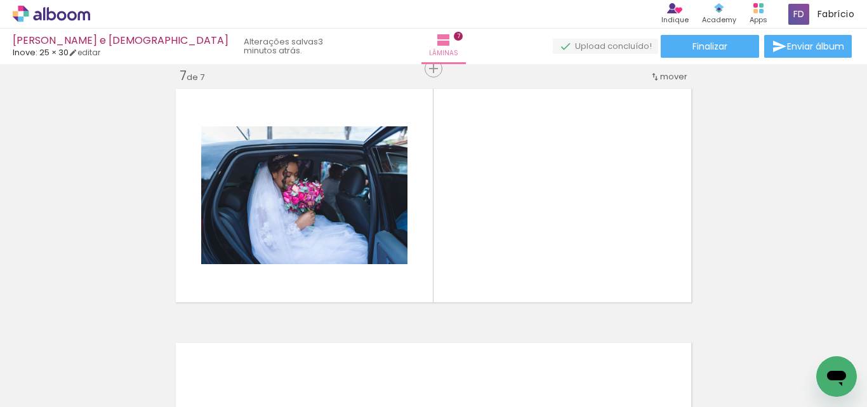
scroll to position [0, 5640]
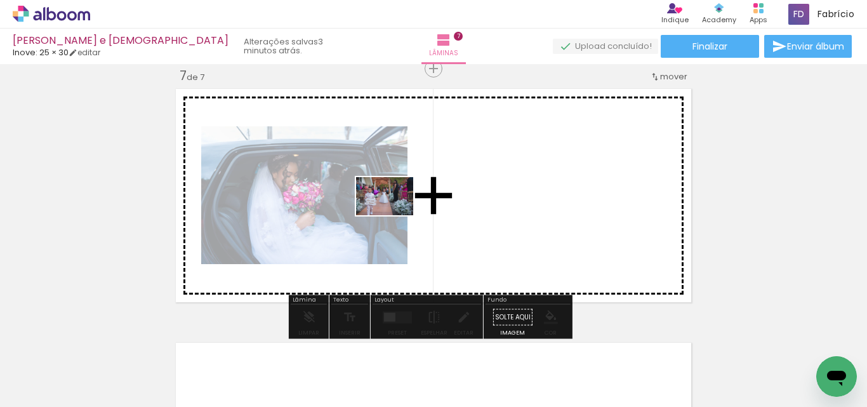
drag, startPoint x: 476, startPoint y: 371, endPoint x: 389, endPoint y: 215, distance: 178.8
click at [389, 215] on quentale-workspace at bounding box center [433, 203] width 867 height 407
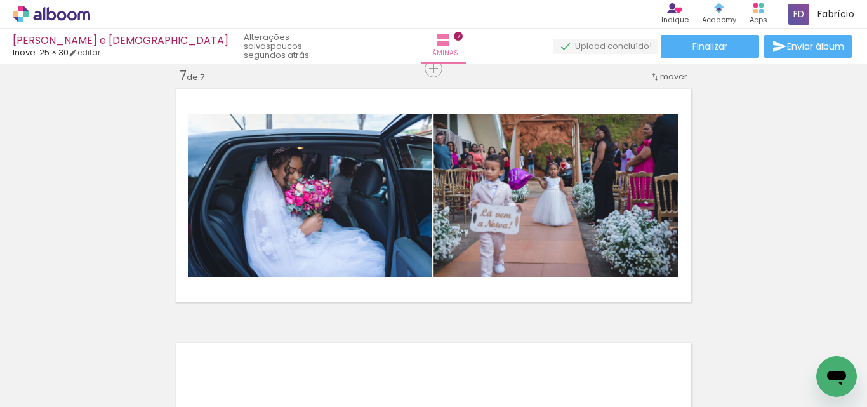
scroll to position [0, 209]
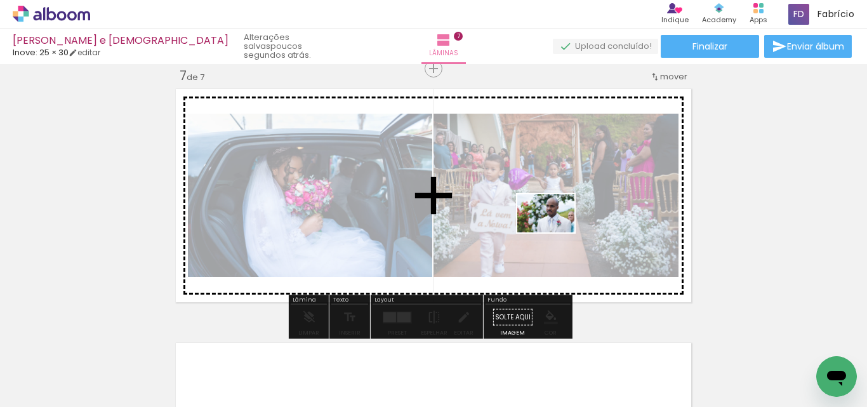
drag, startPoint x: 348, startPoint y: 376, endPoint x: 555, endPoint y: 232, distance: 252.7
click at [555, 232] on quentale-workspace at bounding box center [433, 203] width 867 height 407
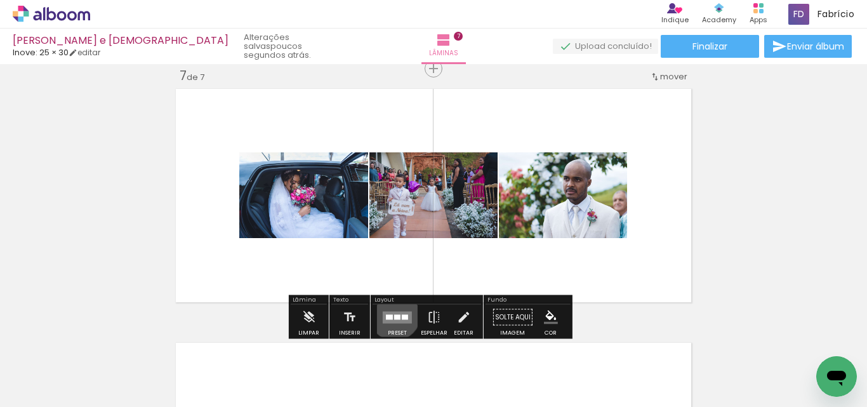
click at [394, 314] on div at bounding box center [397, 316] width 6 height 5
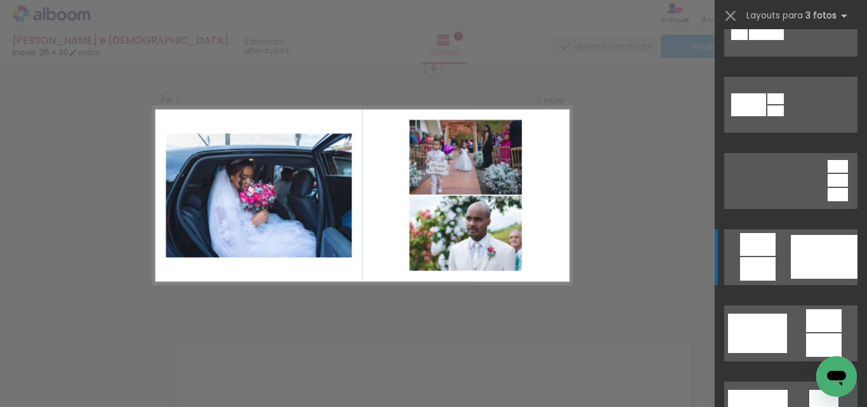
scroll to position [317, 0]
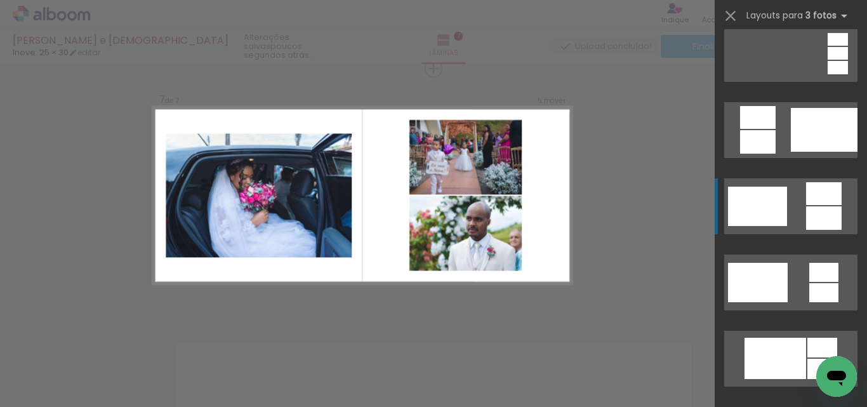
click at [820, 216] on div at bounding box center [824, 217] width 36 height 23
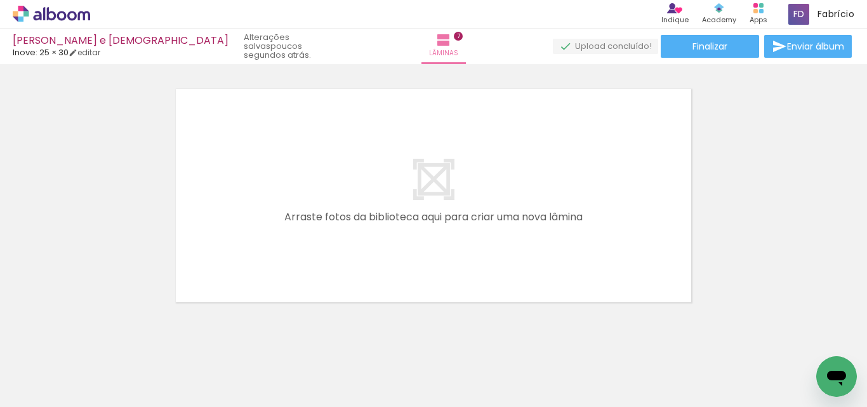
scroll to position [0, 444]
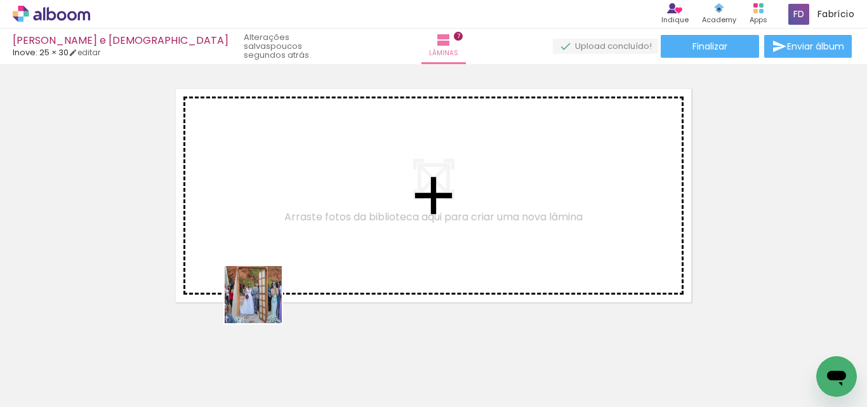
drag, startPoint x: 249, startPoint y: 373, endPoint x: 263, endPoint y: 304, distance: 70.6
click at [263, 304] on quentale-workspace at bounding box center [433, 203] width 867 height 407
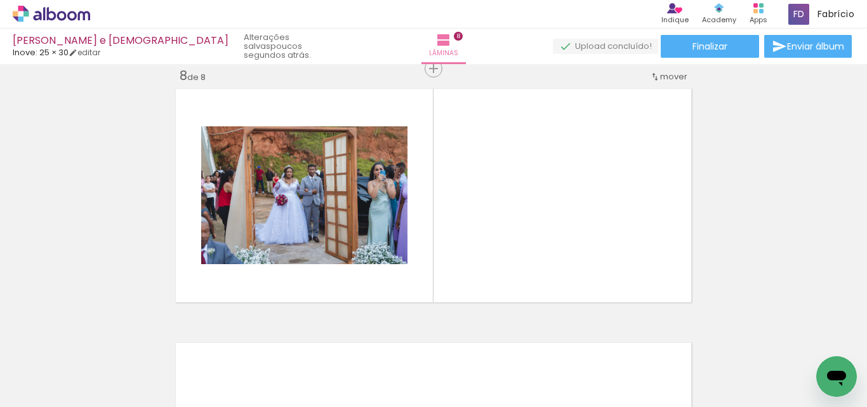
scroll to position [0, 5640]
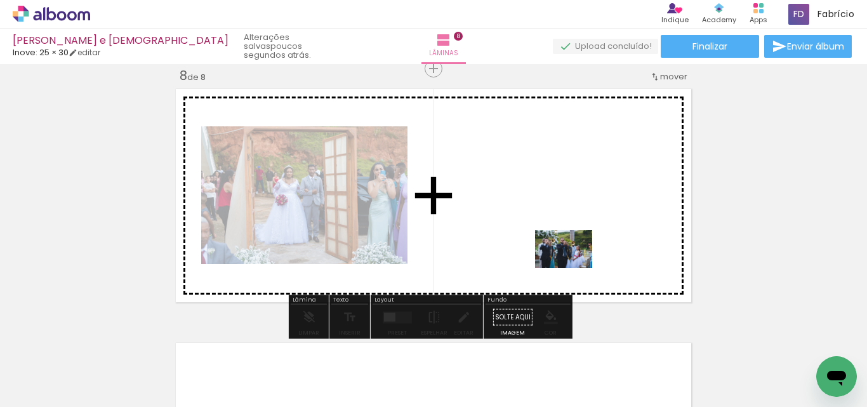
drag, startPoint x: 618, startPoint y: 373, endPoint x: 573, endPoint y: 268, distance: 114.6
click at [573, 268] on quentale-workspace at bounding box center [433, 203] width 867 height 407
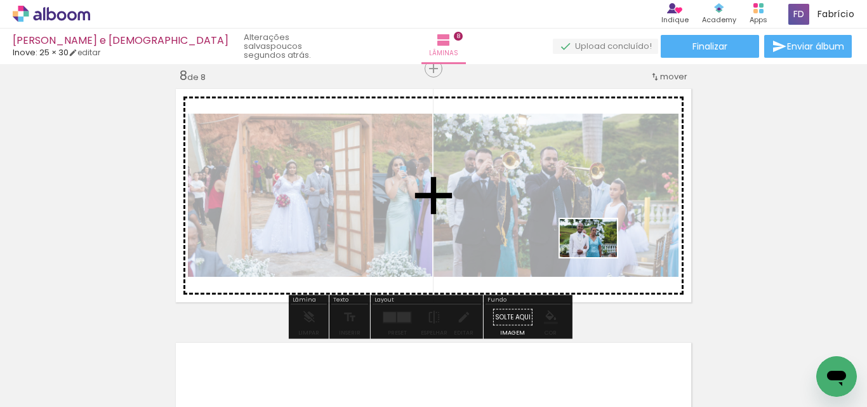
drag, startPoint x: 544, startPoint y: 367, endPoint x: 598, endPoint y: 257, distance: 122.4
click at [598, 257] on quentale-workspace at bounding box center [433, 203] width 867 height 407
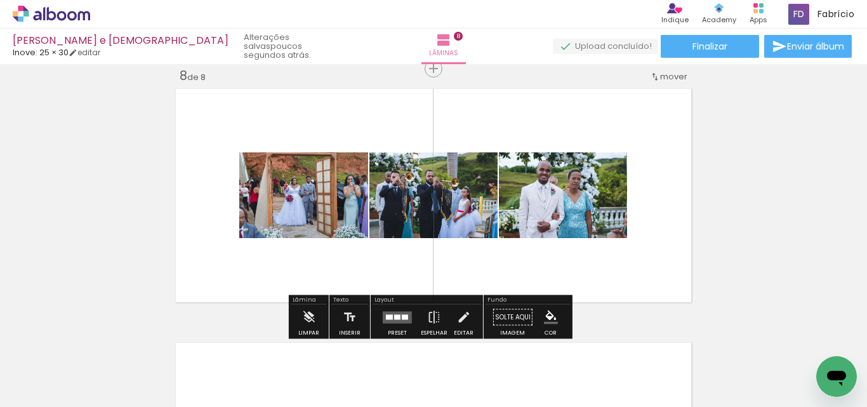
click at [400, 319] on quentale-layouter at bounding box center [397, 317] width 29 height 12
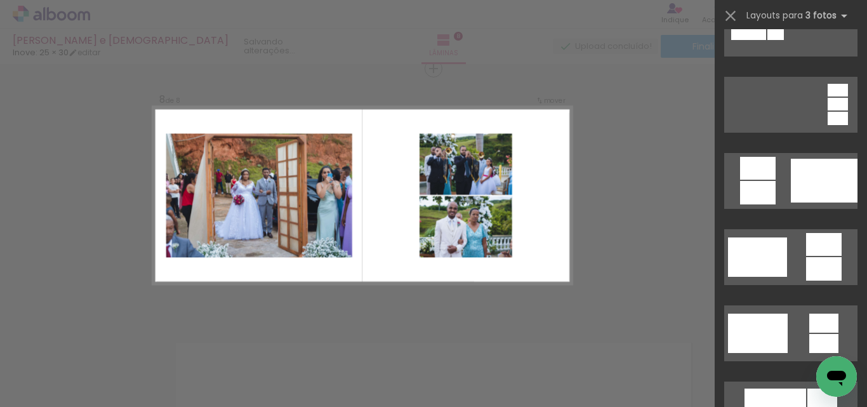
scroll to position [381, 0]
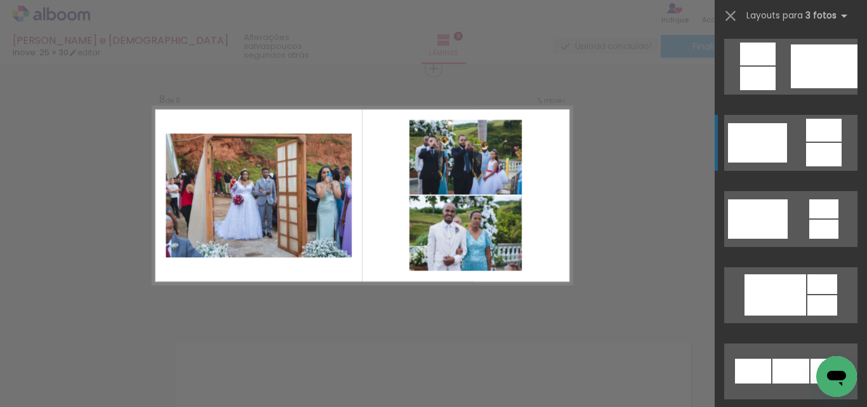
click at [775, 153] on div at bounding box center [757, 142] width 59 height 39
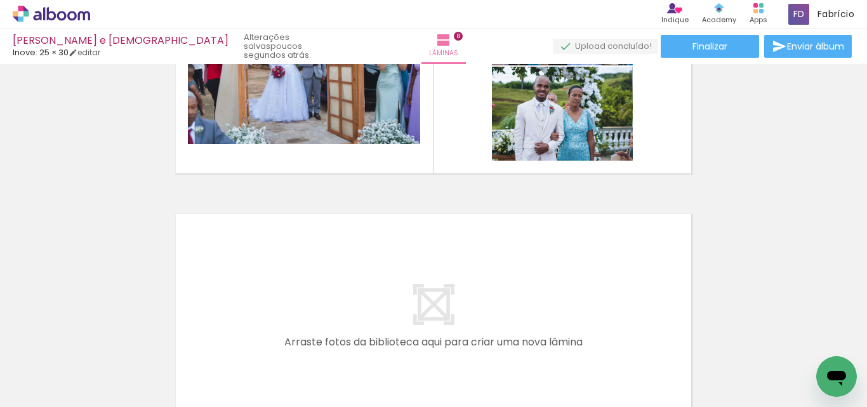
scroll to position [1985, 0]
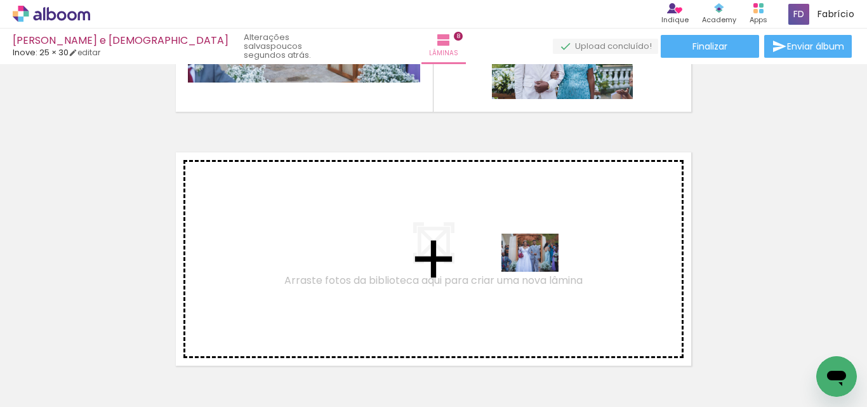
drag, startPoint x: 680, startPoint y: 372, endPoint x: 780, endPoint y: 377, distance: 100.4
click at [535, 272] on quentale-workspace at bounding box center [433, 203] width 867 height 407
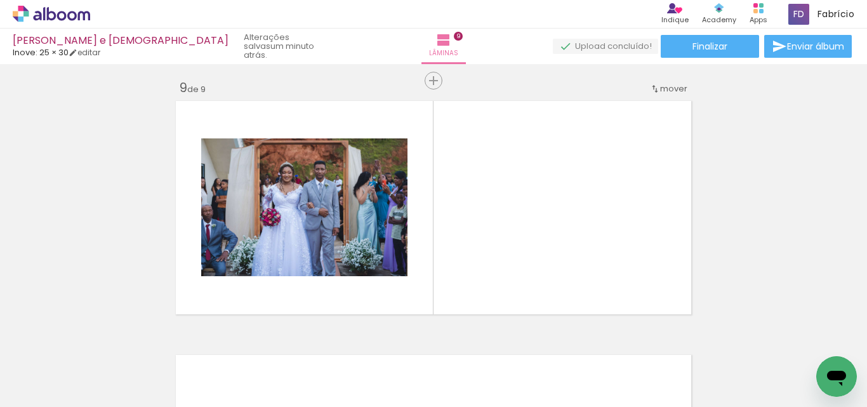
scroll to position [2048, 0]
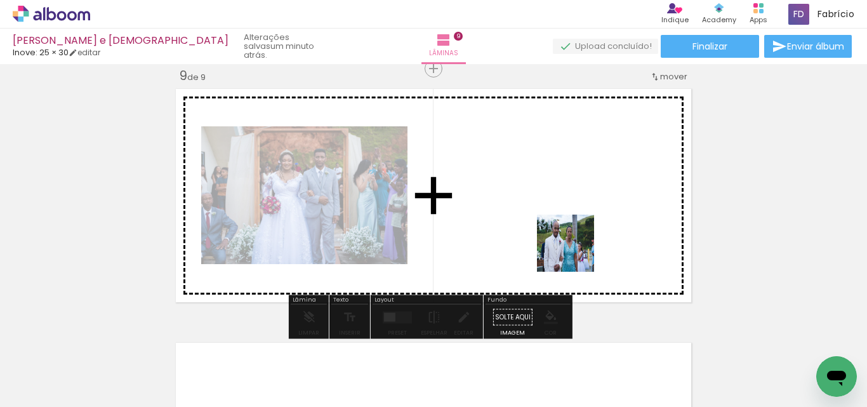
drag, startPoint x: 755, startPoint y: 370, endPoint x: 575, endPoint y: 253, distance: 215.2
click at [575, 253] on quentale-workspace at bounding box center [433, 203] width 867 height 407
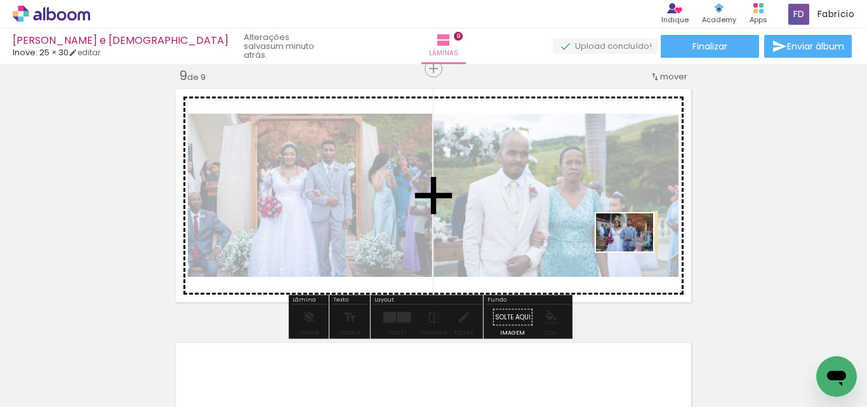
drag, startPoint x: 808, startPoint y: 365, endPoint x: 634, endPoint y: 251, distance: 207.2
click at [634, 251] on quentale-workspace at bounding box center [433, 203] width 867 height 407
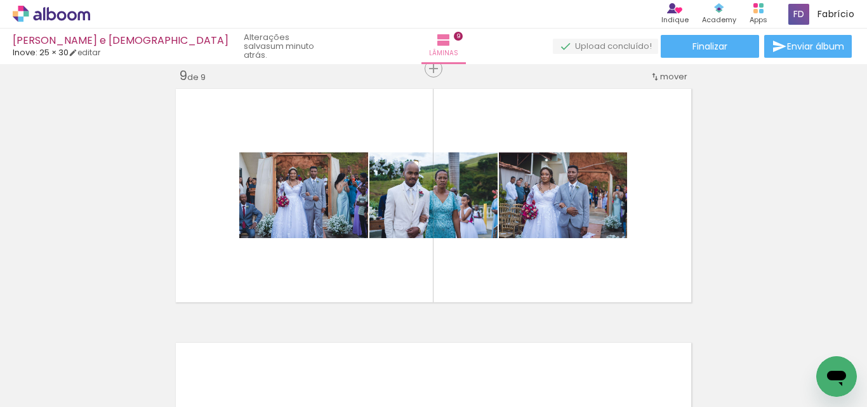
scroll to position [0, 5523]
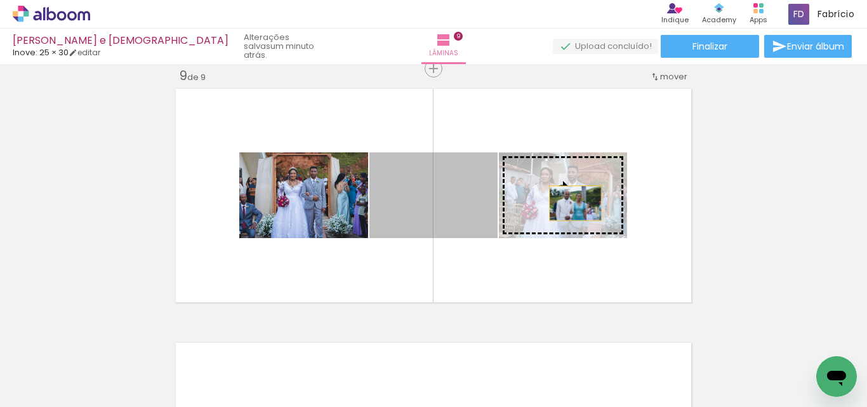
drag, startPoint x: 448, startPoint y: 210, endPoint x: 571, endPoint y: 203, distance: 123.4
click at [0, 0] on slot at bounding box center [0, 0] width 0 height 0
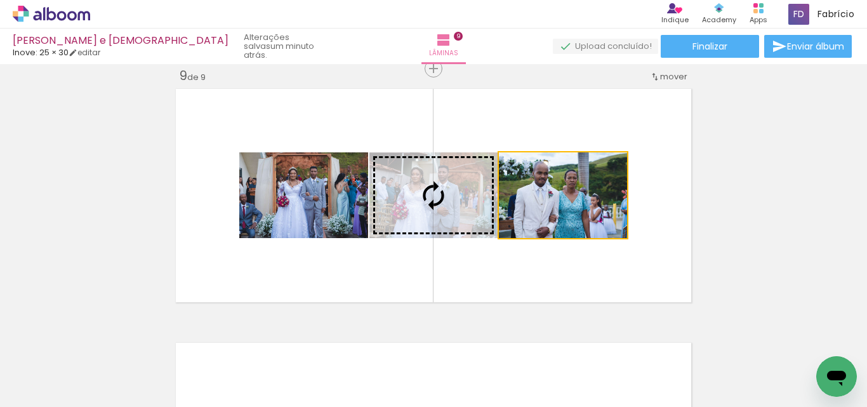
drag, startPoint x: 604, startPoint y: 202, endPoint x: 482, endPoint y: 220, distance: 123.3
click at [0, 0] on slot at bounding box center [0, 0] width 0 height 0
click at [466, 210] on quentale-photo at bounding box center [433, 195] width 128 height 86
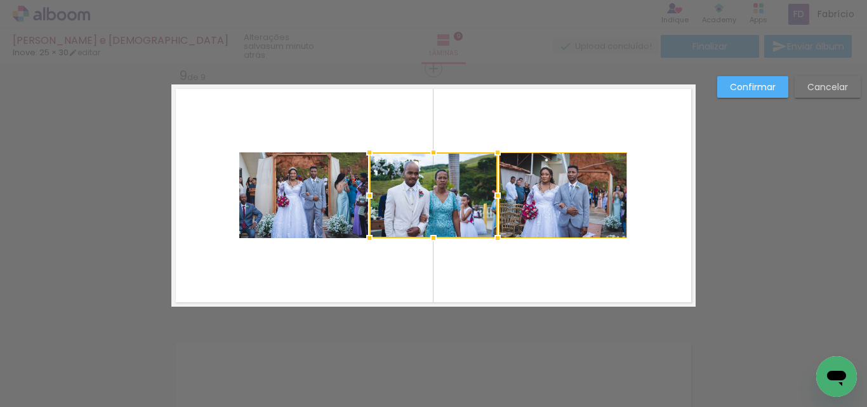
click at [0, 0] on slot "Cancelar" at bounding box center [0, 0] width 0 height 0
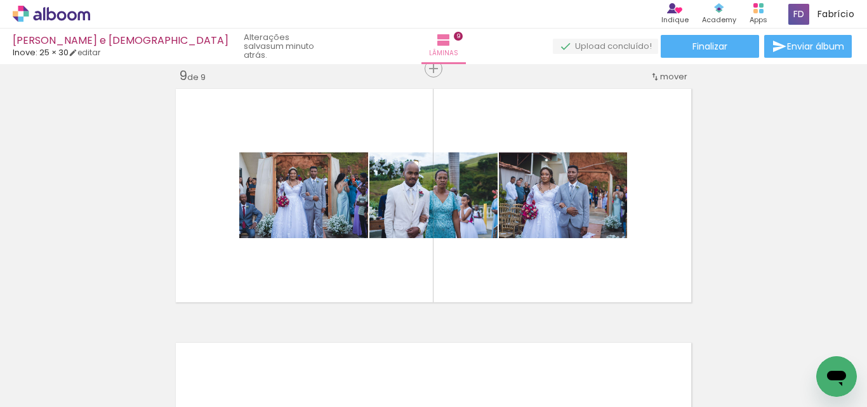
scroll to position [0, 498]
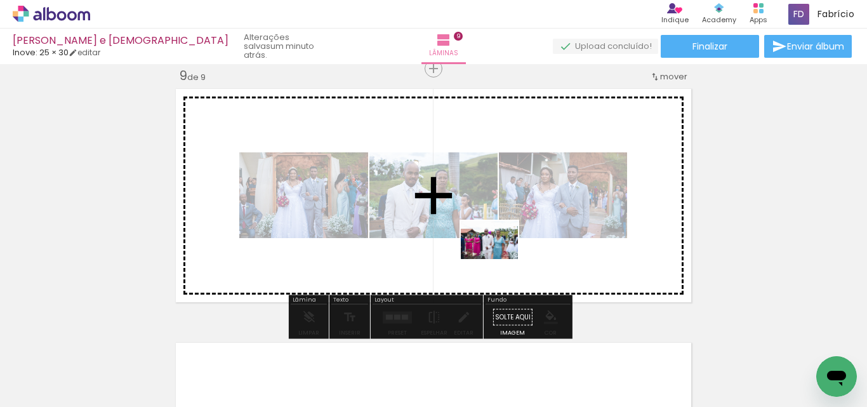
drag, startPoint x: 288, startPoint y: 368, endPoint x: 499, endPoint y: 259, distance: 237.9
click at [499, 259] on quentale-workspace at bounding box center [433, 203] width 867 height 407
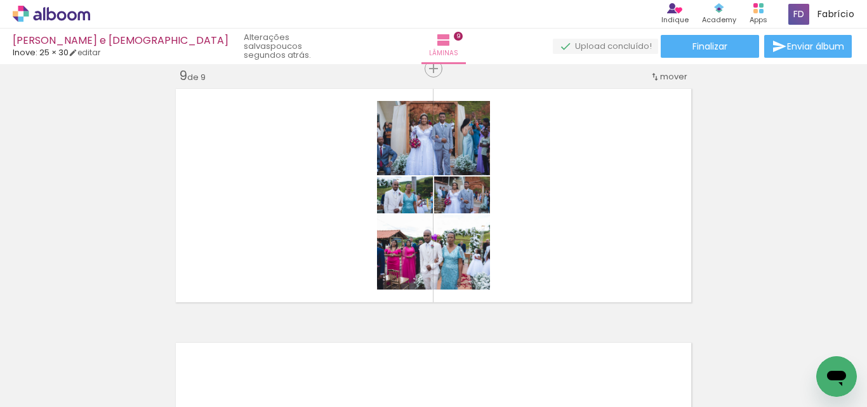
scroll to position [0, 338]
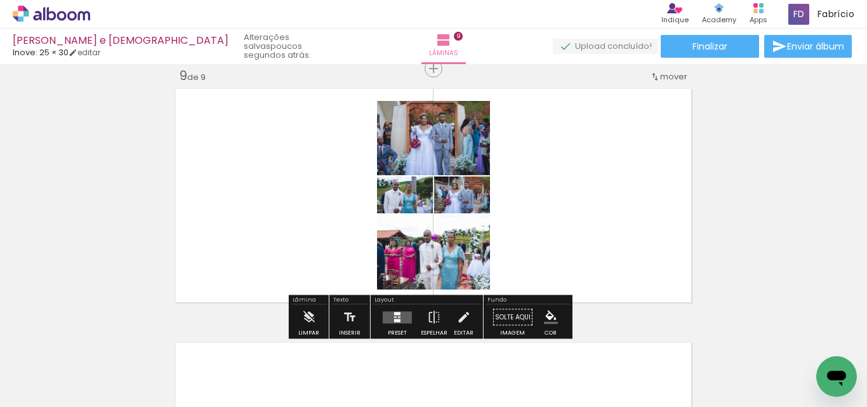
click at [401, 317] on quentale-layouter at bounding box center [397, 317] width 29 height 12
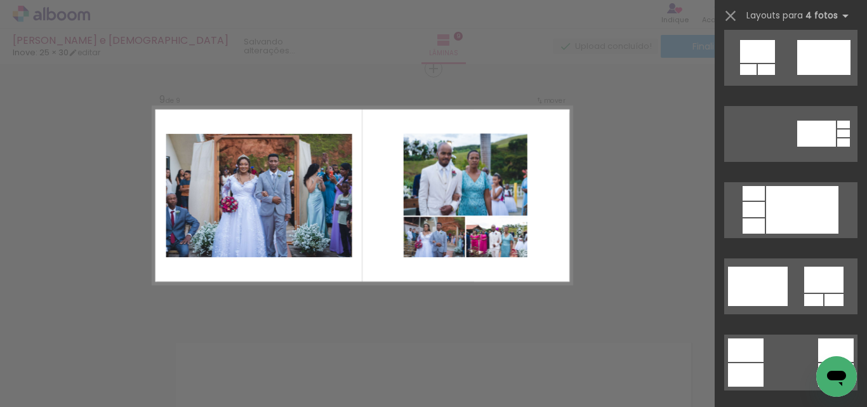
scroll to position [1460, 0]
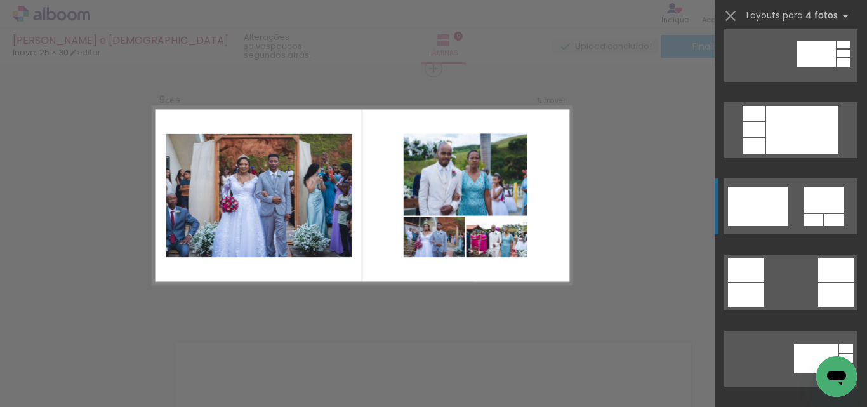
click at [813, 211] on div at bounding box center [823, 200] width 39 height 26
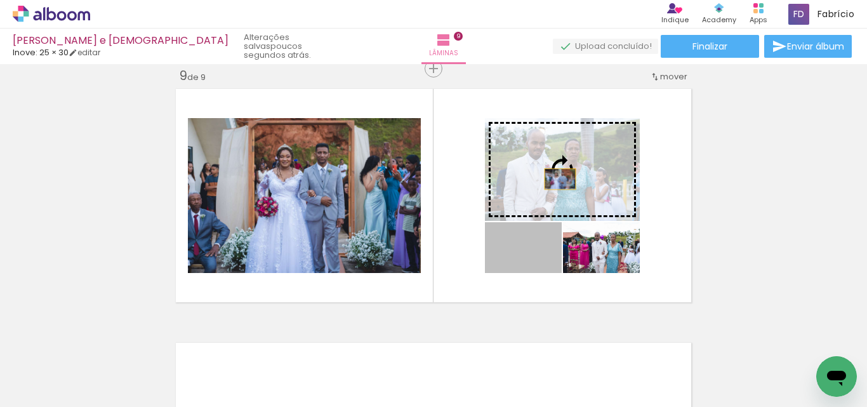
drag, startPoint x: 546, startPoint y: 253, endPoint x: 555, endPoint y: 179, distance: 74.3
click at [0, 0] on slot at bounding box center [0, 0] width 0 height 0
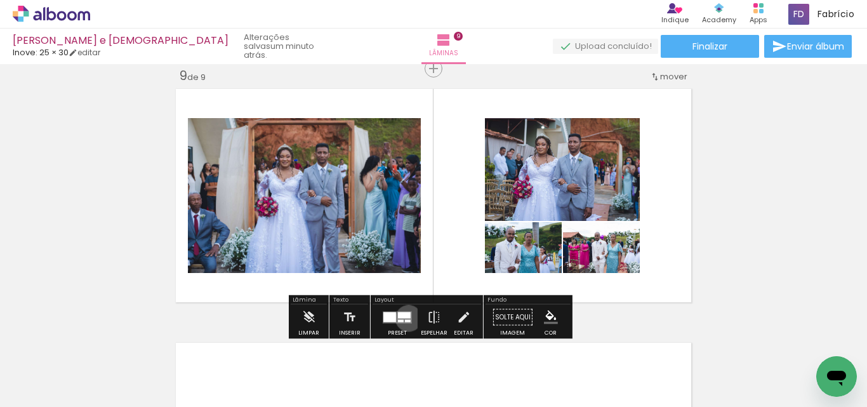
click at [406, 318] on quentale-layouter at bounding box center [397, 317] width 29 height 12
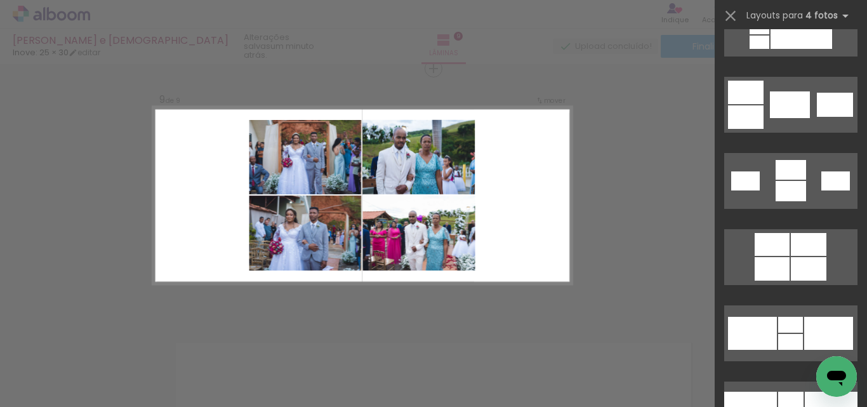
scroll to position [2235, 0]
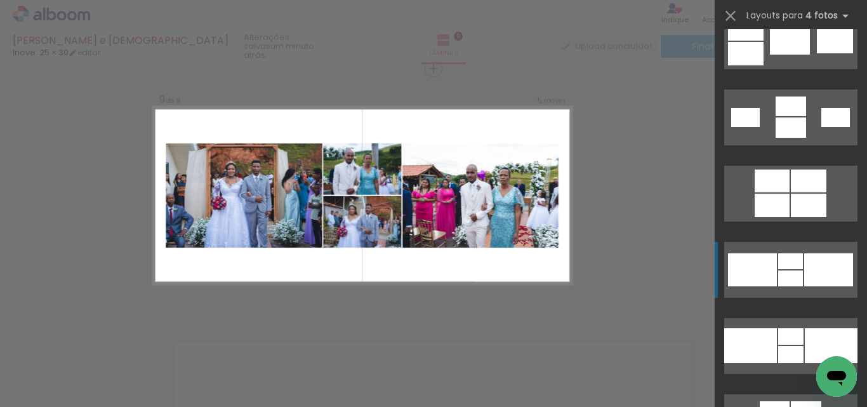
click at [820, 260] on div at bounding box center [828, 269] width 49 height 33
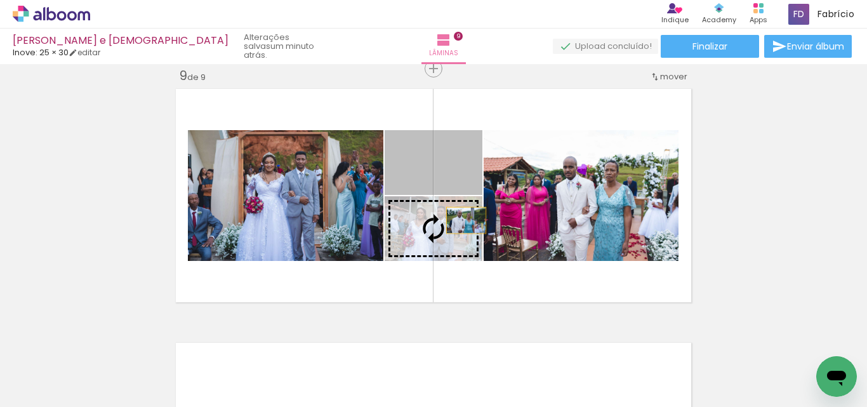
drag, startPoint x: 458, startPoint y: 178, endPoint x: 462, endPoint y: 222, distance: 43.9
click at [0, 0] on slot at bounding box center [0, 0] width 0 height 0
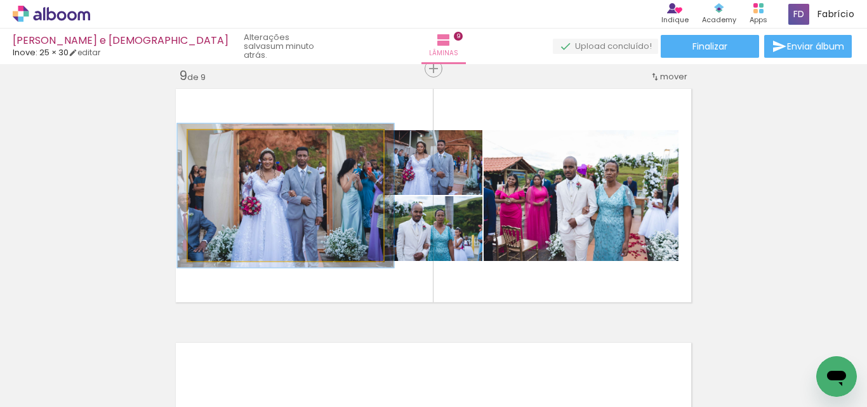
type paper-slider "110"
click at [221, 149] on div at bounding box center [222, 143] width 20 height 20
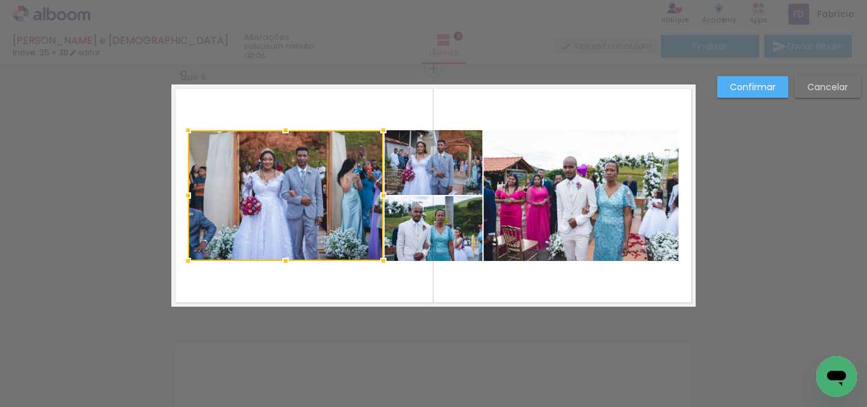
click at [534, 131] on quentale-photo at bounding box center [581, 195] width 195 height 131
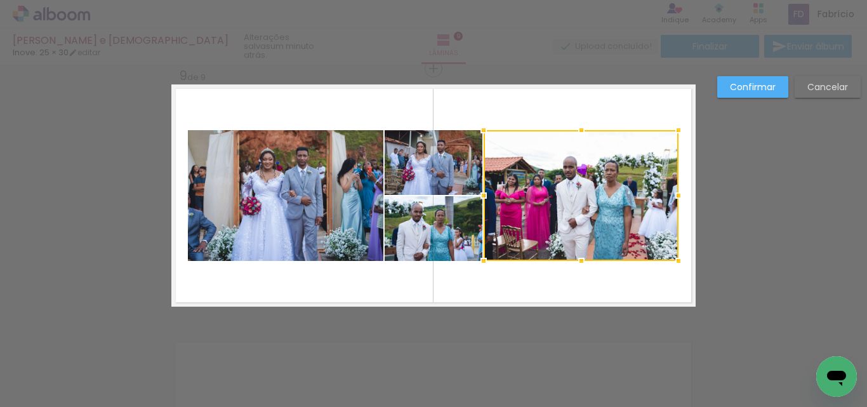
click at [0, 0] on slot "Confirmar" at bounding box center [0, 0] width 0 height 0
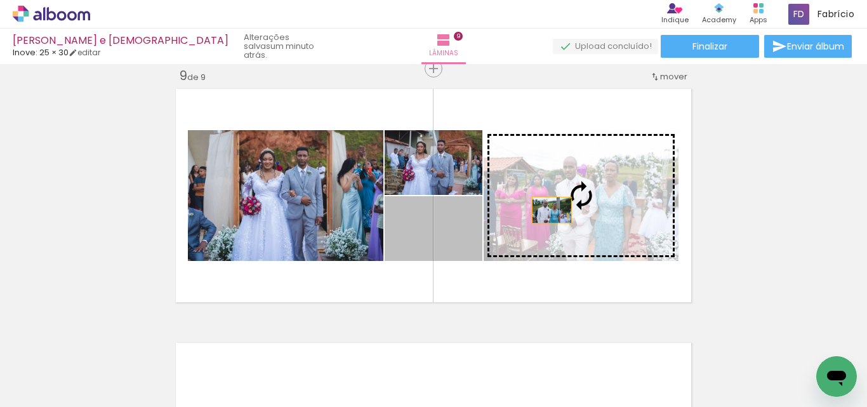
drag, startPoint x: 447, startPoint y: 234, endPoint x: 547, endPoint y: 210, distance: 103.0
click at [0, 0] on slot at bounding box center [0, 0] width 0 height 0
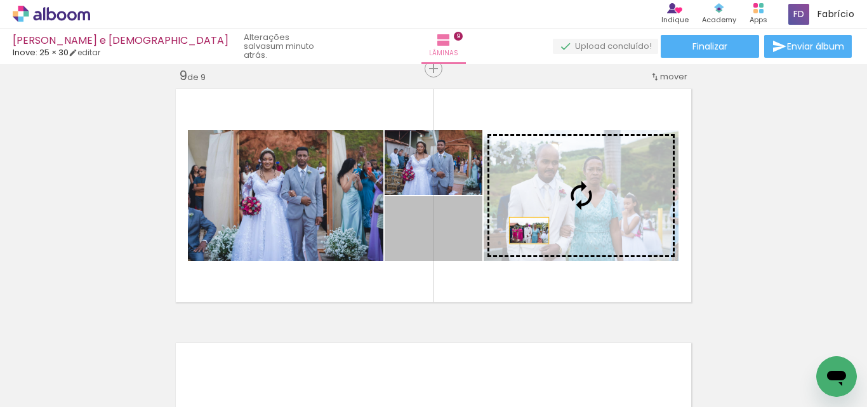
drag, startPoint x: 496, startPoint y: 238, endPoint x: 540, endPoint y: 226, distance: 45.4
click at [0, 0] on slot at bounding box center [0, 0] width 0 height 0
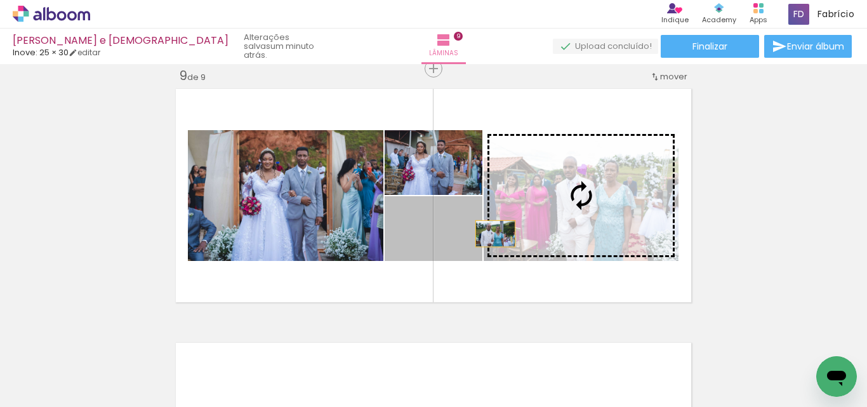
drag, startPoint x: 464, startPoint y: 241, endPoint x: 533, endPoint y: 216, distance: 73.1
click at [0, 0] on slot at bounding box center [0, 0] width 0 height 0
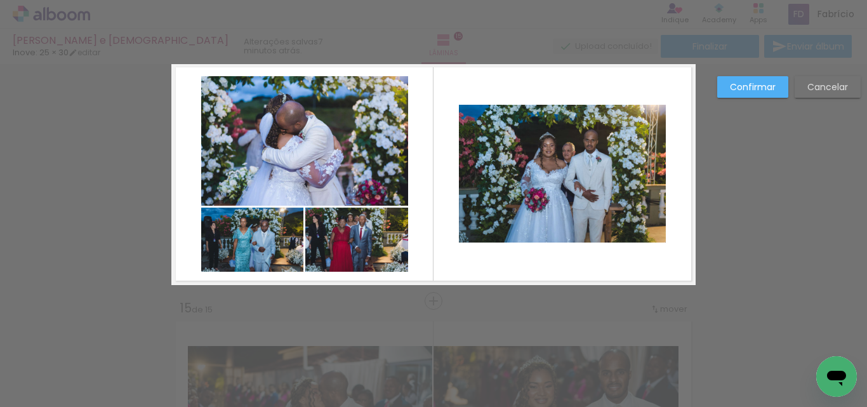
scroll to position [3318, 0]
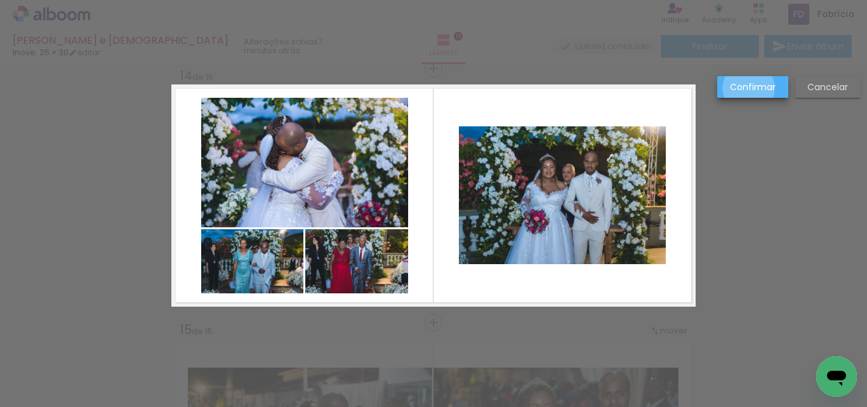
click at [0, 0] on slot "Confirmar" at bounding box center [0, 0] width 0 height 0
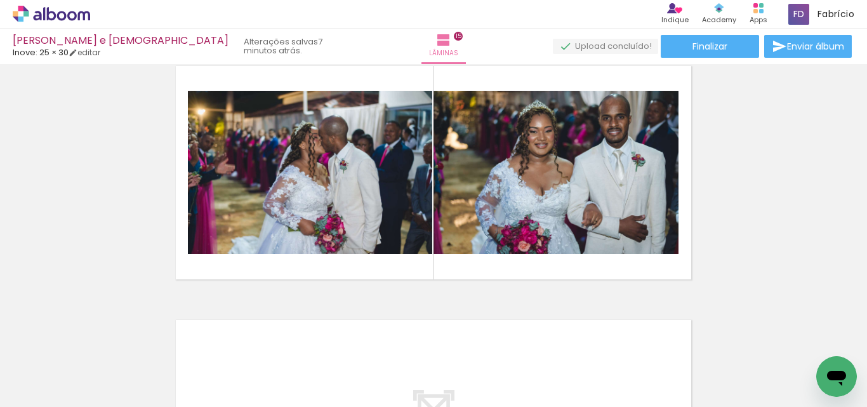
scroll to position [3699, 0]
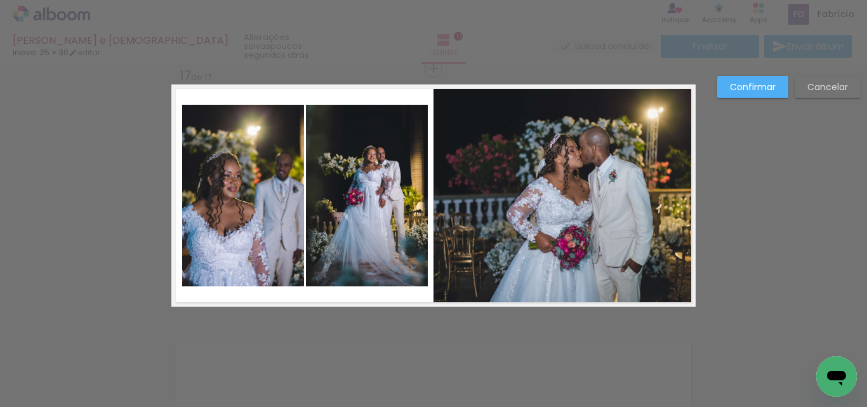
scroll to position [0, 4483]
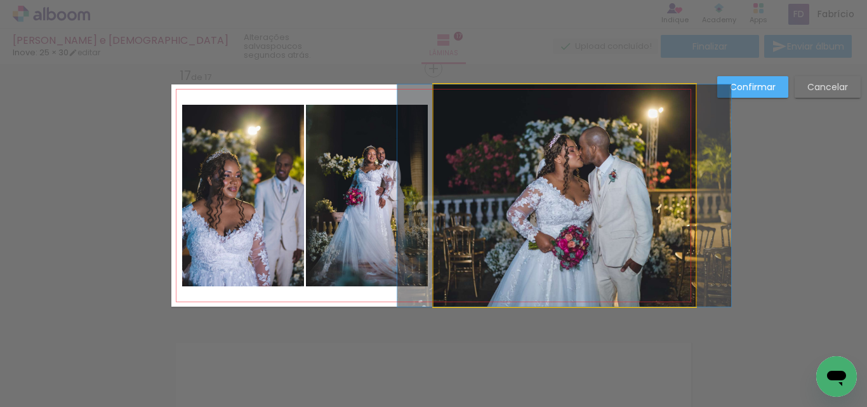
click at [635, 173] on quentale-photo at bounding box center [565, 195] width 262 height 222
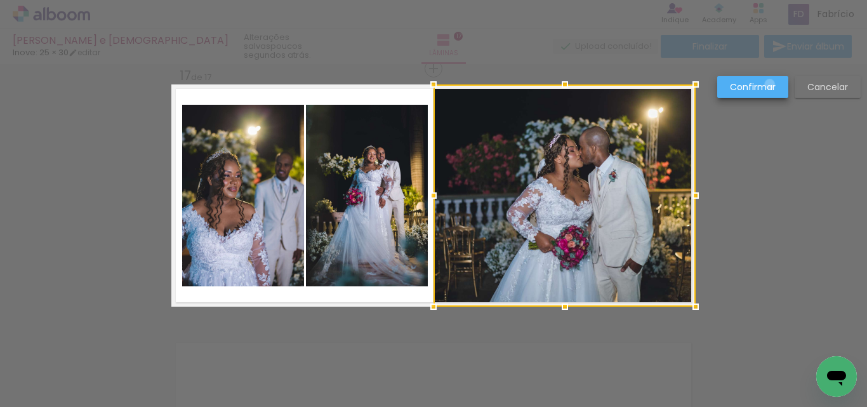
click at [0, 0] on slot "Confirmar" at bounding box center [0, 0] width 0 height 0
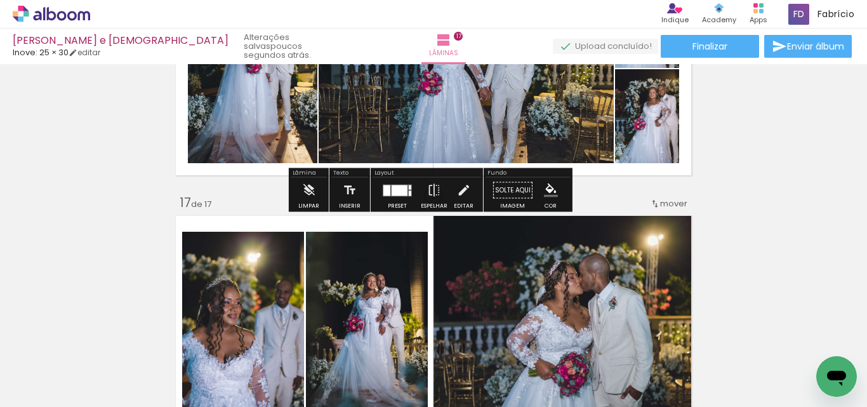
scroll to position [3889, 0]
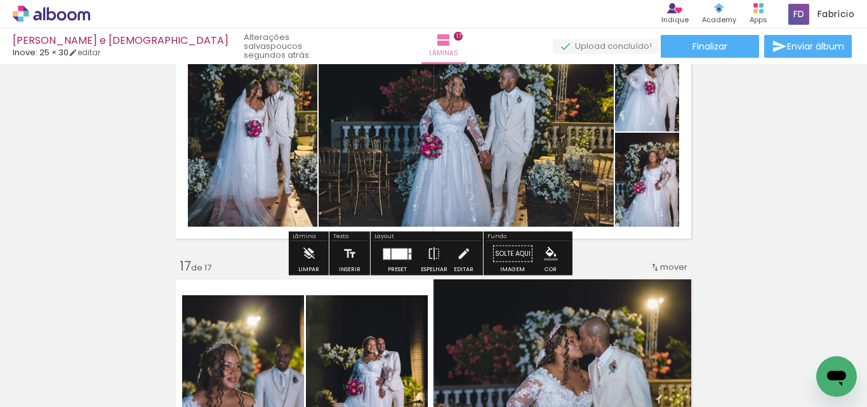
click at [401, 256] on div at bounding box center [400, 253] width 16 height 11
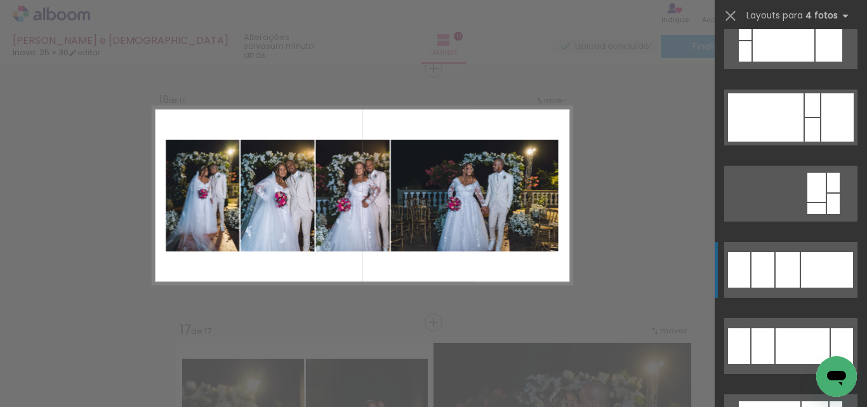
scroll to position [698, 0]
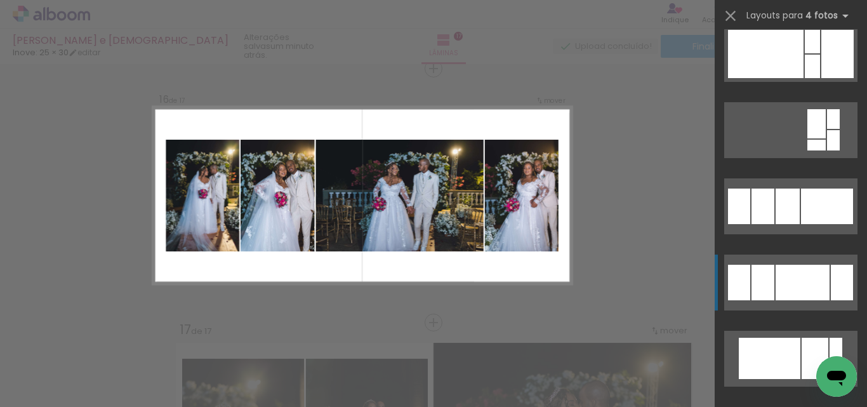
click at [814, 274] on div at bounding box center [803, 283] width 54 height 36
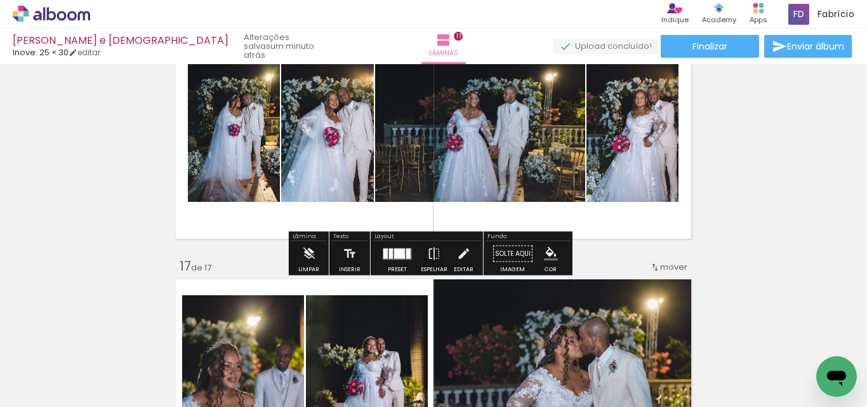
scroll to position [3826, 0]
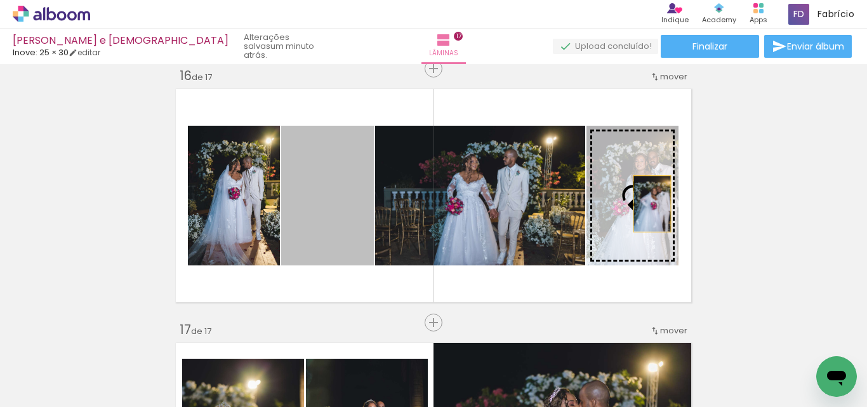
drag, startPoint x: 328, startPoint y: 208, endPoint x: 648, endPoint y: 204, distance: 319.4
click at [0, 0] on slot at bounding box center [0, 0] width 0 height 0
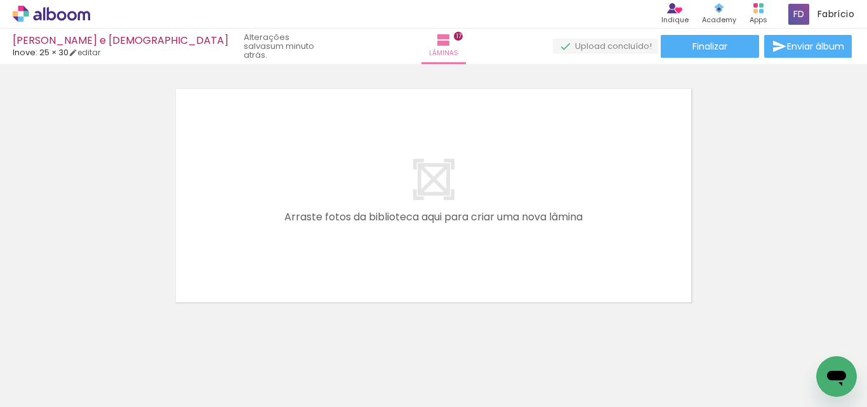
scroll to position [0, 4607]
drag, startPoint x: 521, startPoint y: 324, endPoint x: 654, endPoint y: 383, distance: 145.2
click at [546, 189] on quentale-workspace at bounding box center [433, 203] width 867 height 407
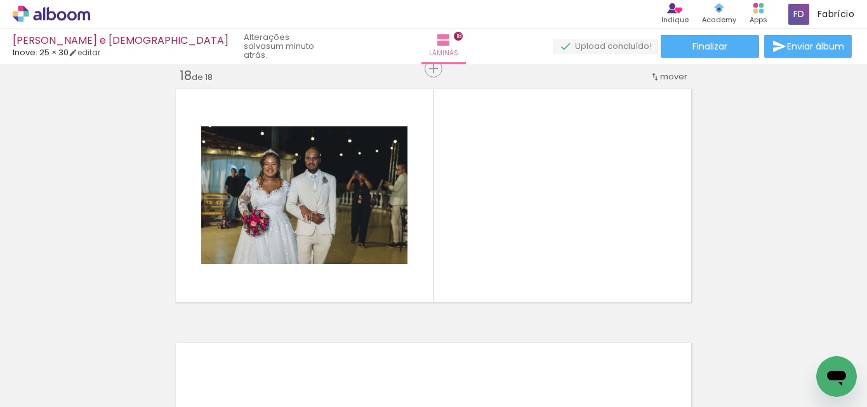
scroll to position [0, 2507]
